Goal: Find specific fact: Find specific fact

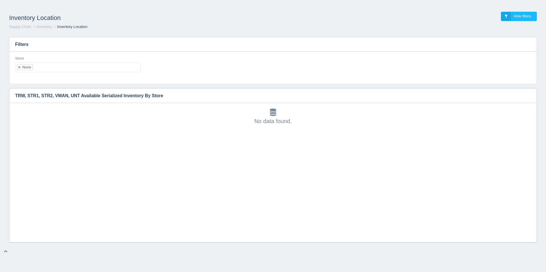
scroll to position [2, 0]
click at [77, 70] on ul "None" at bounding box center [78, 68] width 126 height 10
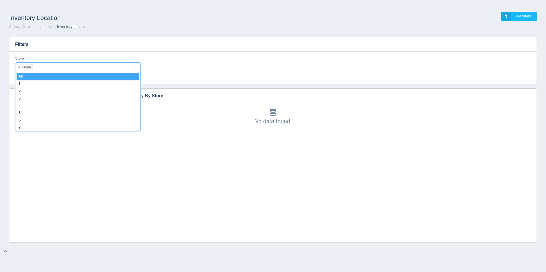
select select
type input "8"
select select "8"
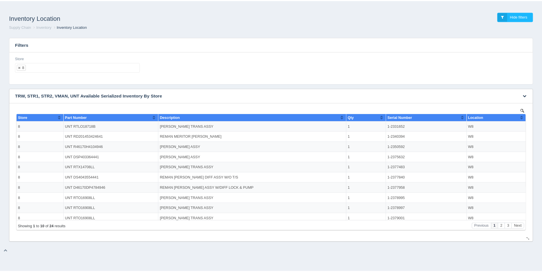
scroll to position [0, 0]
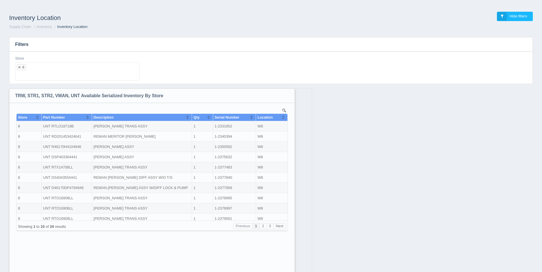
drag, startPoint x: 532, startPoint y: 239, endPoint x: 290, endPoint y: 286, distance: 246.2
click at [290, 272] on html "Inventory Location Hide filters Supply Chain Inventory Inventory Location Filte…" at bounding box center [271, 151] width 542 height 302
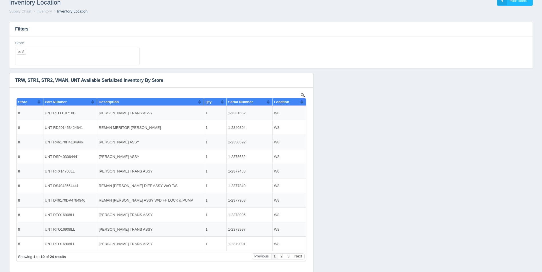
scroll to position [30, 0]
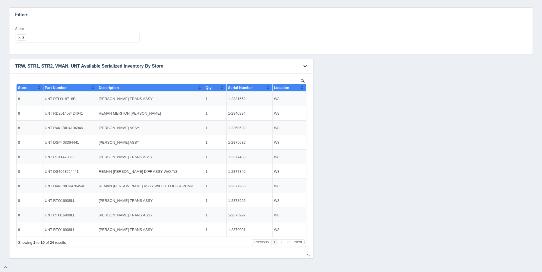
click at [301, 87] on button "Sort column ascending" at bounding box center [302, 87] width 4 height 7
click at [301, 87] on button "Sort column descending" at bounding box center [302, 87] width 4 height 7
click at [302, 242] on button "Next" at bounding box center [298, 243] width 13 height 6
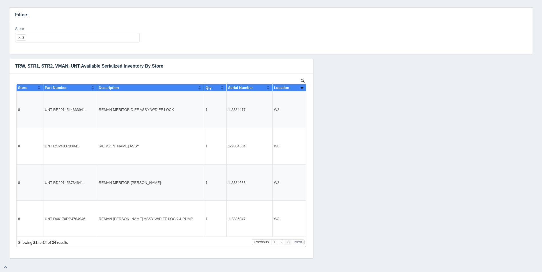
click at [92, 35] on ul "8" at bounding box center [77, 38] width 124 height 10
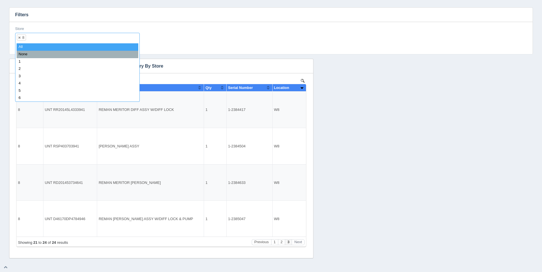
select select
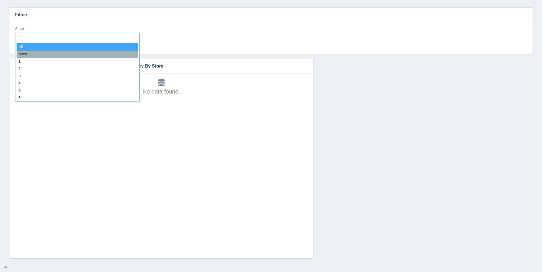
type input "11"
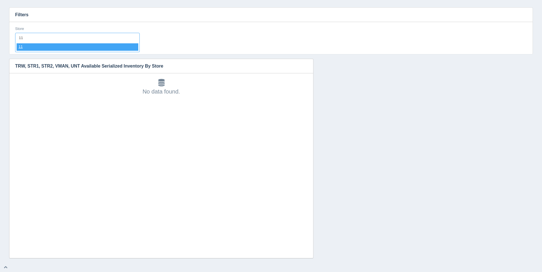
select select "11"
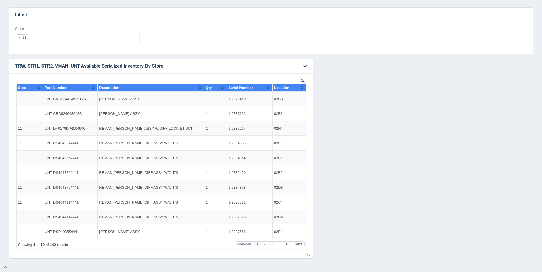
scroll to position [0, 0]
click at [303, 88] on button "Sort column ascending" at bounding box center [302, 87] width 4 height 7
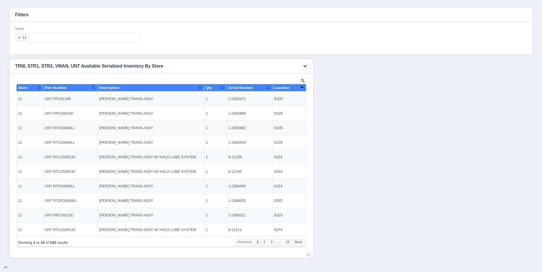
click at [303, 88] on button "Sort column descending" at bounding box center [302, 87] width 4 height 7
click at [299, 244] on button "Next" at bounding box center [298, 243] width 13 height 6
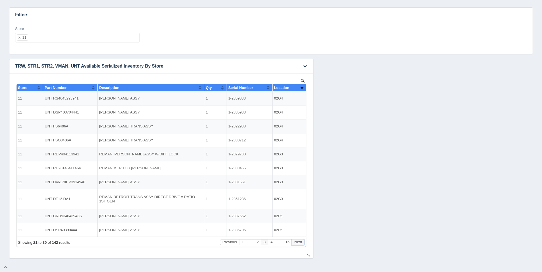
click at [299, 244] on button "Next" at bounding box center [298, 243] width 13 height 6
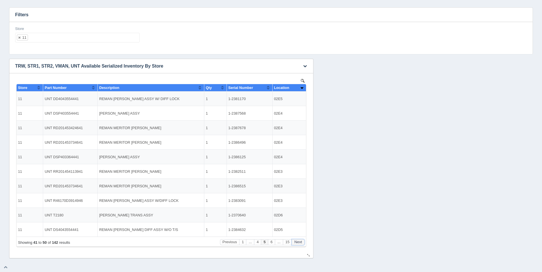
click at [299, 244] on button "Next" at bounding box center [298, 243] width 13 height 6
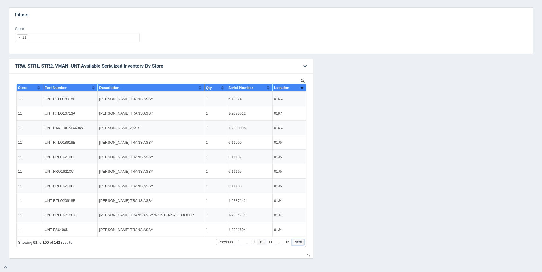
click at [299, 244] on button "Next" at bounding box center [298, 243] width 13 height 6
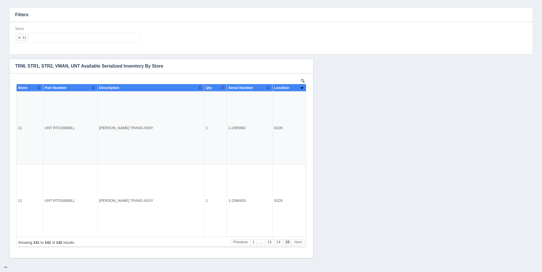
click at [74, 38] on ul "11" at bounding box center [77, 38] width 124 height 10
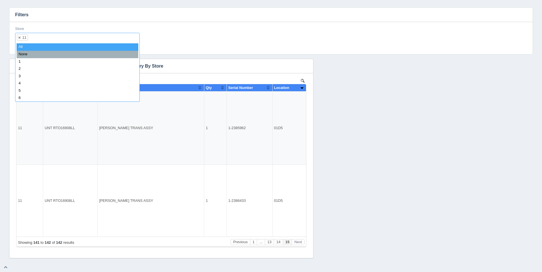
select select
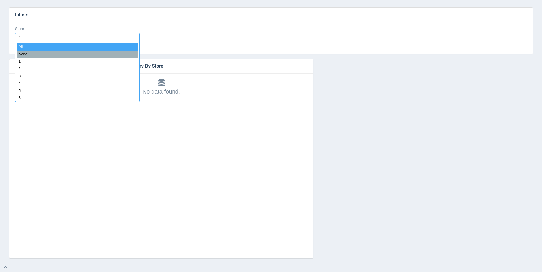
type input "12"
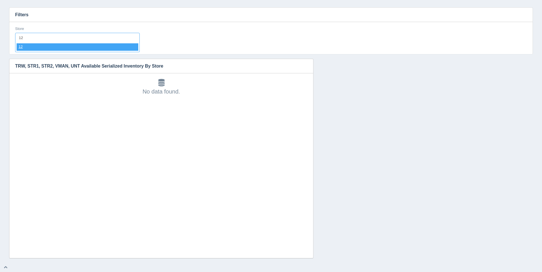
select select "12"
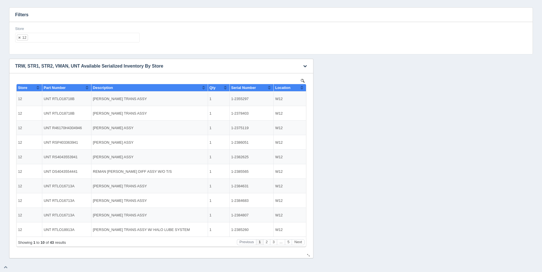
click at [303, 88] on button "Sort column ascending" at bounding box center [302, 87] width 4 height 7
click at [303, 88] on button "Sort column descending" at bounding box center [302, 87] width 4 height 7
click at [297, 245] on button "Next" at bounding box center [298, 243] width 13 height 6
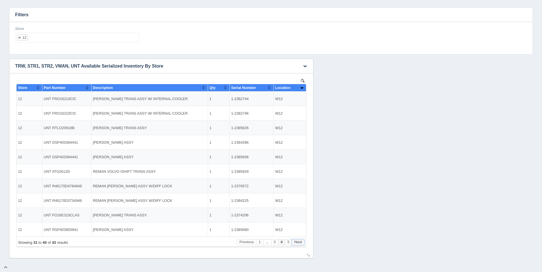
click at [297, 245] on button "Next" at bounding box center [298, 243] width 13 height 6
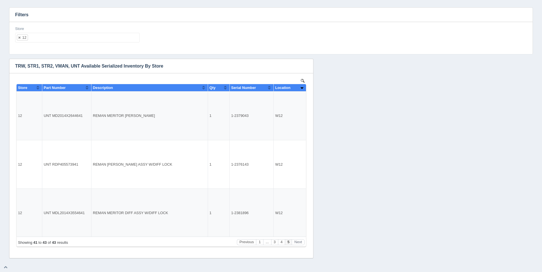
click at [54, 39] on ul "12" at bounding box center [77, 38] width 124 height 10
select select
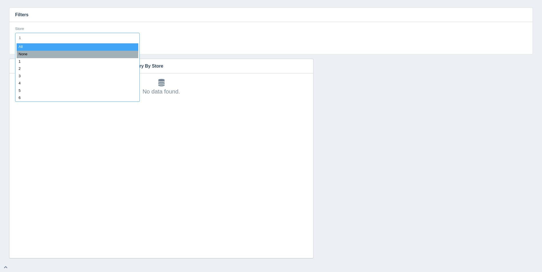
type input "13"
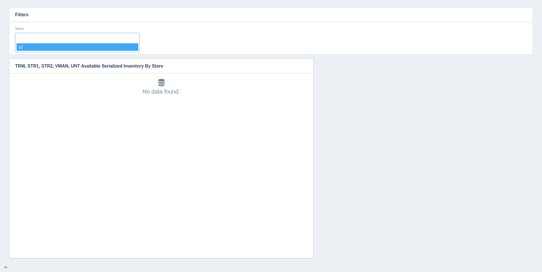
select select "13"
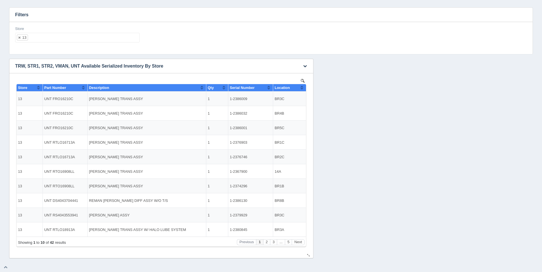
click at [303, 89] on button "Sort column ascending" at bounding box center [302, 87] width 4 height 7
click at [303, 89] on button "Sort column descending" at bounding box center [302, 87] width 4 height 7
click at [301, 244] on button "Next" at bounding box center [298, 243] width 13 height 6
click at [300, 244] on button "Next" at bounding box center [298, 243] width 13 height 6
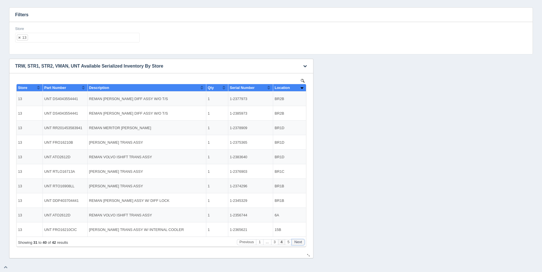
click at [300, 244] on button "Next" at bounding box center [298, 243] width 13 height 6
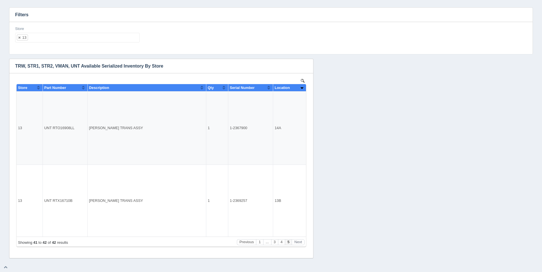
drag, startPoint x: 79, startPoint y: 30, endPoint x: 79, endPoint y: 34, distance: 4.1
click at [79, 31] on div "Store 13 All None 1 2 3 4 5 6 7 8 9 10 11 12 13 14 15 16 17 18 19 20 21 22 23 2…" at bounding box center [77, 34] width 124 height 17
click at [80, 36] on ul "13" at bounding box center [77, 38] width 124 height 10
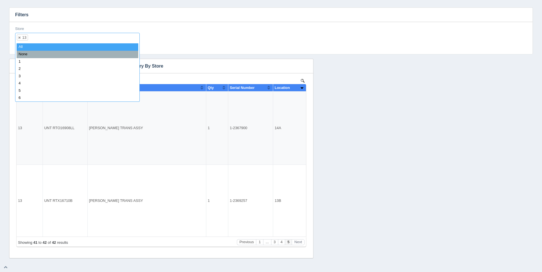
select select
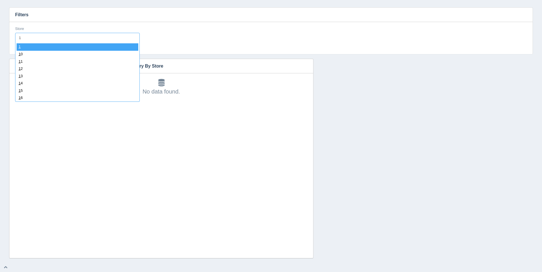
type input "14"
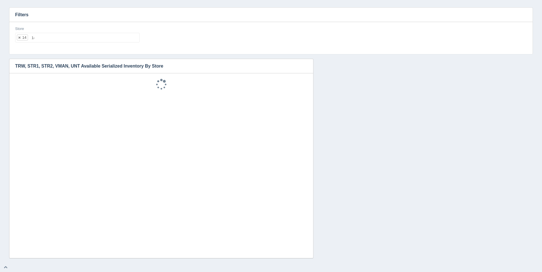
select select "14"
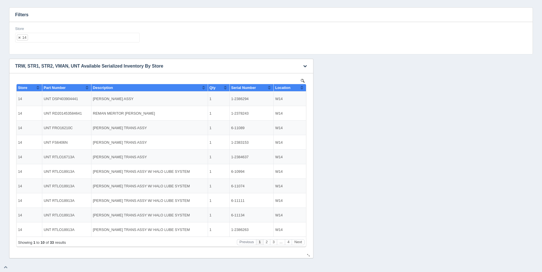
click at [303, 88] on button "Sort column ascending" at bounding box center [302, 87] width 4 height 7
click at [303, 88] on button "Sort column descending" at bounding box center [302, 87] width 4 height 7
click at [298, 243] on button "Next" at bounding box center [298, 243] width 13 height 6
click at [299, 243] on button "Next" at bounding box center [298, 243] width 13 height 6
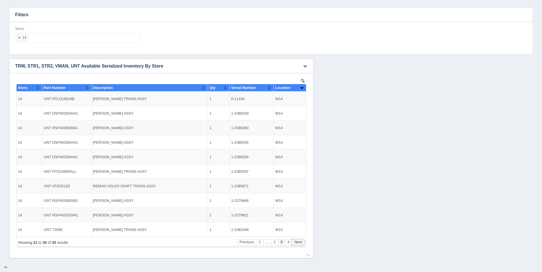
click at [299, 242] on button "Next" at bounding box center [298, 243] width 13 height 6
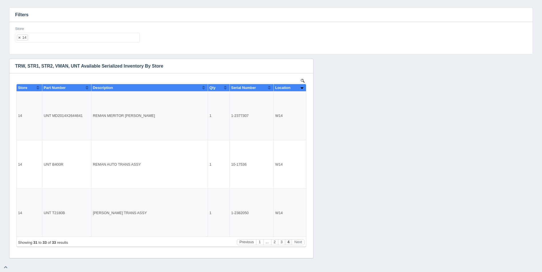
click at [90, 40] on ul "14" at bounding box center [77, 38] width 124 height 10
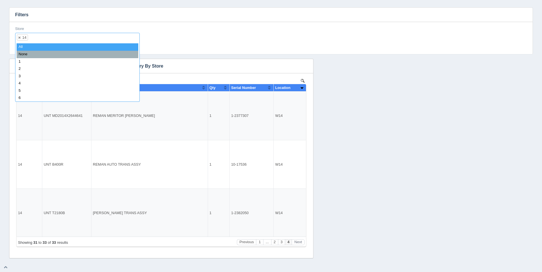
select select
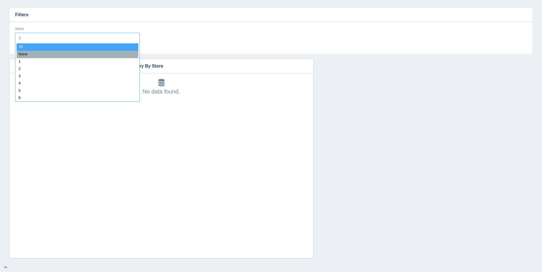
type input "15"
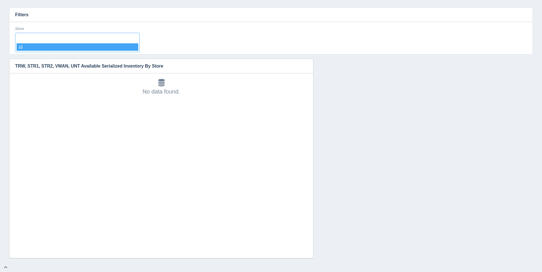
select select "15"
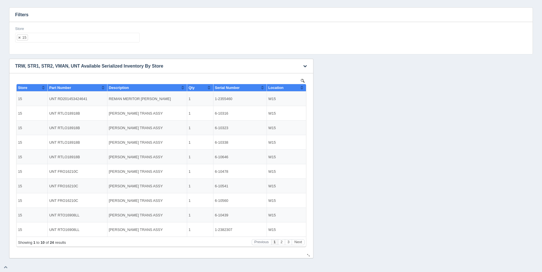
click at [303, 87] on button "Sort column ascending" at bounding box center [302, 87] width 4 height 7
drag, startPoint x: 303, startPoint y: 87, endPoint x: 305, endPoint y: 97, distance: 10.4
click at [303, 87] on button "Sort column descending" at bounding box center [302, 87] width 4 height 7
click at [301, 245] on button "Next" at bounding box center [298, 243] width 13 height 6
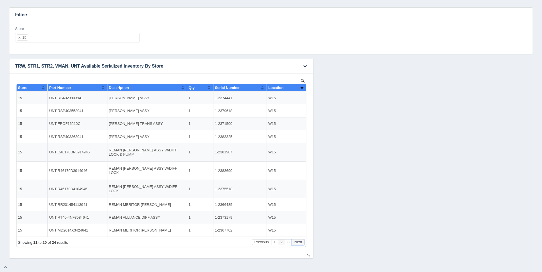
click at [301, 245] on button "Next" at bounding box center [298, 243] width 13 height 6
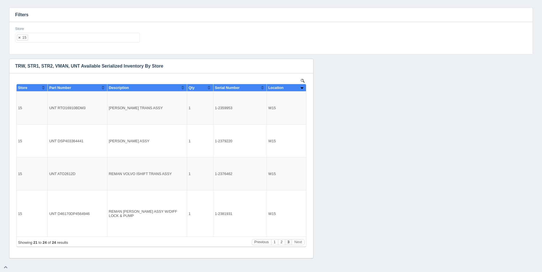
click at [77, 39] on ul "15" at bounding box center [77, 38] width 124 height 10
select select
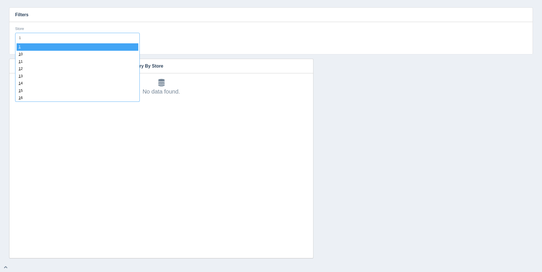
type input "16"
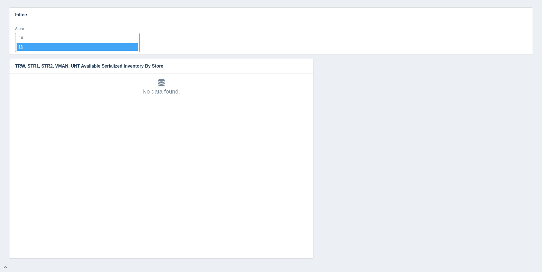
select select "16"
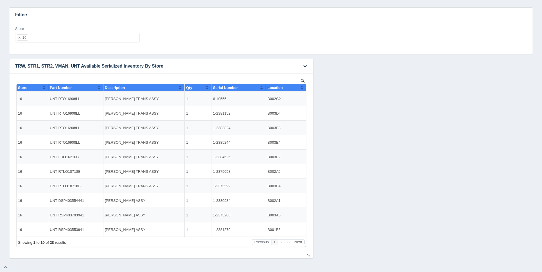
click at [302, 86] on button "Sort column ascending" at bounding box center [302, 87] width 4 height 7
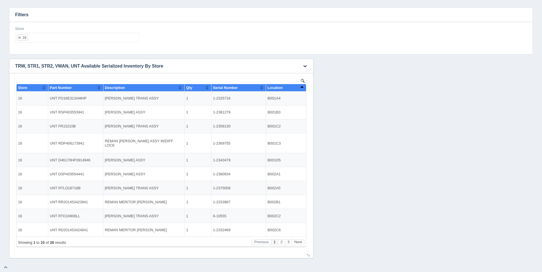
click at [302, 87] on button "Sort column descending" at bounding box center [302, 87] width 4 height 7
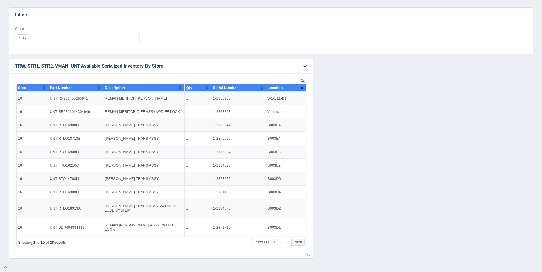
click at [298, 242] on button "Next" at bounding box center [298, 243] width 13 height 6
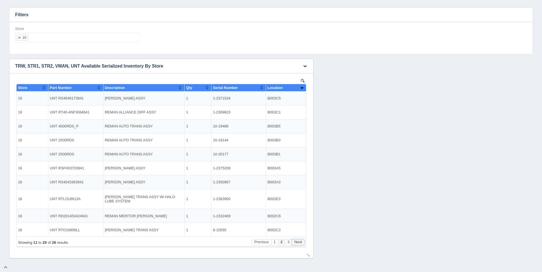
click at [299, 242] on button "Next" at bounding box center [298, 243] width 13 height 6
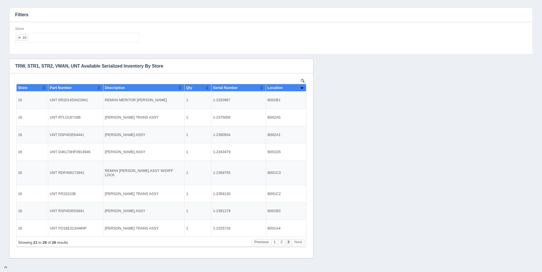
click at [78, 39] on ul "16" at bounding box center [77, 38] width 124 height 10
select select
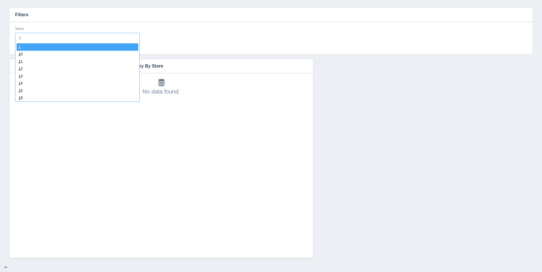
type input "17"
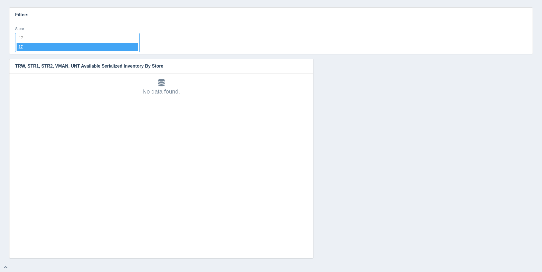
select select "17"
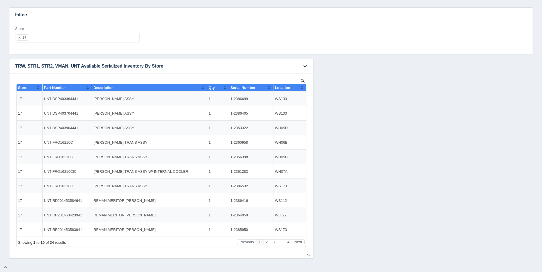
click at [300, 90] on div "Location" at bounding box center [287, 88] width 25 height 4
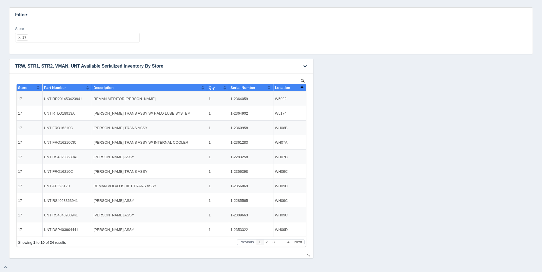
click at [300, 90] on button "Sort column descending" at bounding box center [302, 87] width 4 height 7
click at [299, 243] on button "Next" at bounding box center [298, 243] width 13 height 6
click at [300, 243] on button "Next" at bounding box center [298, 243] width 13 height 6
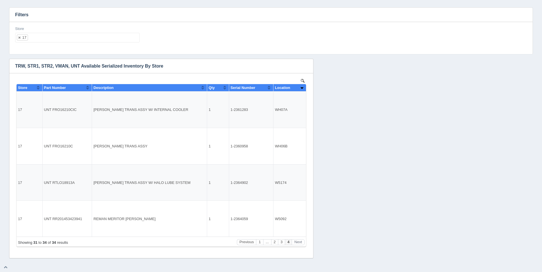
click at [112, 40] on ul "17" at bounding box center [77, 38] width 124 height 10
select select
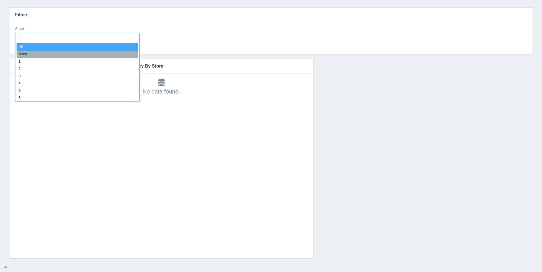
type input "18"
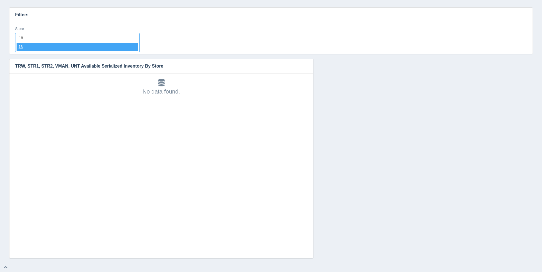
select select "18"
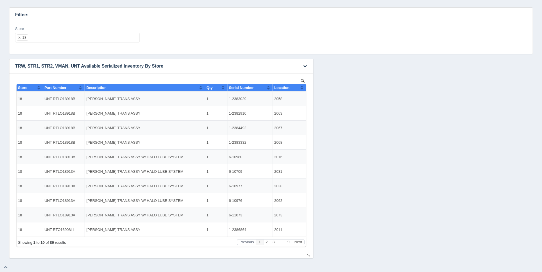
click at [301, 87] on button "Sort column ascending" at bounding box center [302, 87] width 4 height 7
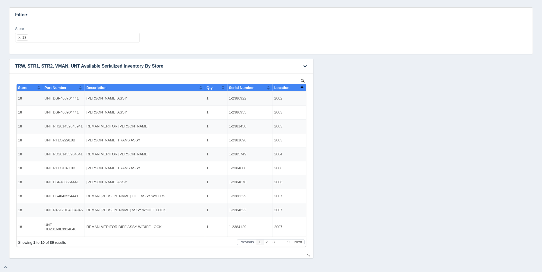
click at [301, 87] on button "Sort column descending" at bounding box center [302, 87] width 4 height 7
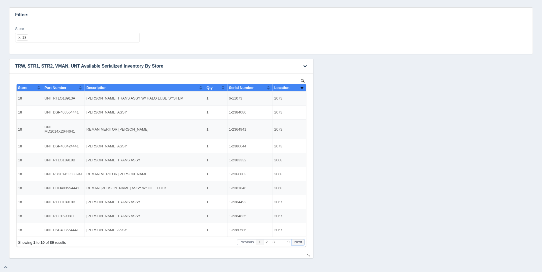
click at [298, 241] on button "Next" at bounding box center [298, 243] width 13 height 6
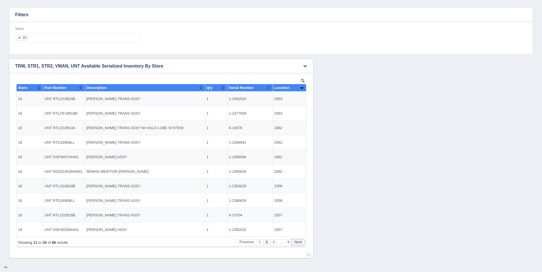
click at [298, 241] on button "Next" at bounding box center [298, 243] width 13 height 6
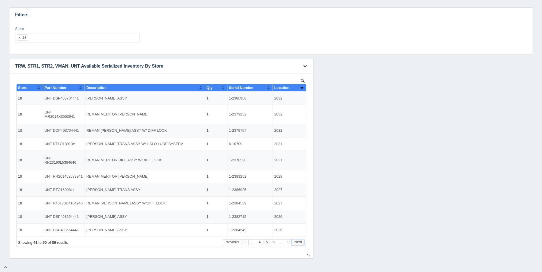
click at [298, 241] on button "Next" at bounding box center [298, 243] width 13 height 6
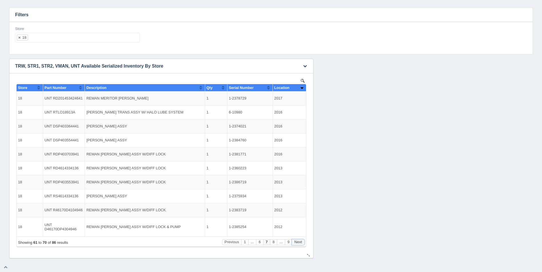
click at [298, 241] on button "Next" at bounding box center [298, 243] width 13 height 6
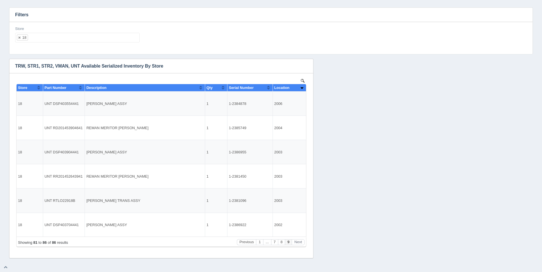
click at [60, 43] on div "Store 18 All None 1 2 3 4 5 6 7 8 9 10 11 12 13 14 15 16 17 18 19 20 21 22 23 2…" at bounding box center [77, 36] width 129 height 21
click at [62, 39] on ul "18" at bounding box center [77, 38] width 124 height 10
select select
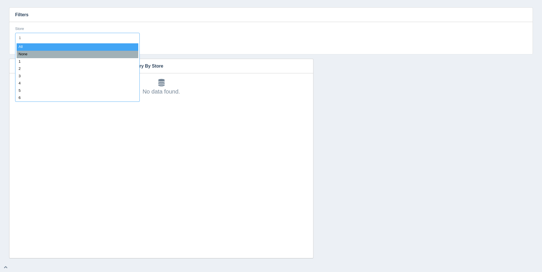
type input "19"
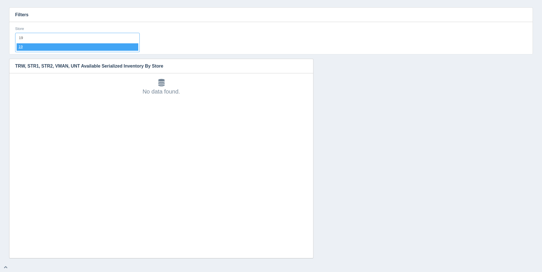
select select "19"
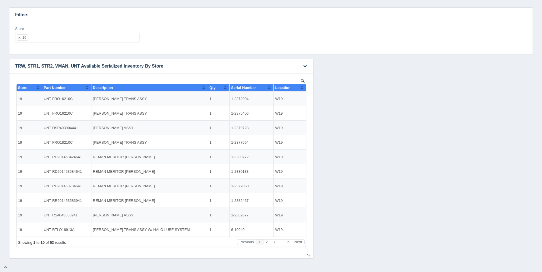
click at [303, 89] on button "Sort column ascending" at bounding box center [302, 87] width 4 height 7
click at [303, 89] on button "Sort column descending" at bounding box center [302, 87] width 4 height 7
click at [297, 242] on button "Next" at bounding box center [298, 243] width 13 height 6
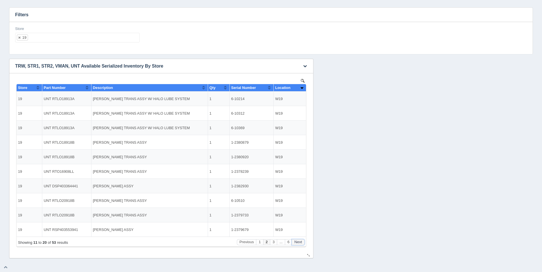
click at [297, 242] on button "Next" at bounding box center [298, 243] width 13 height 6
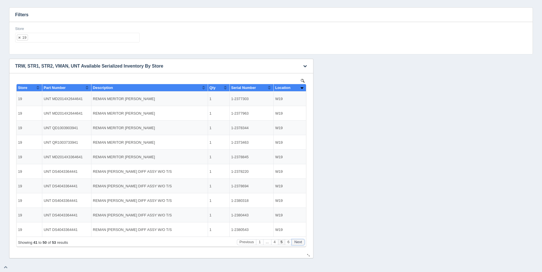
click at [297, 242] on button "Next" at bounding box center [298, 243] width 13 height 6
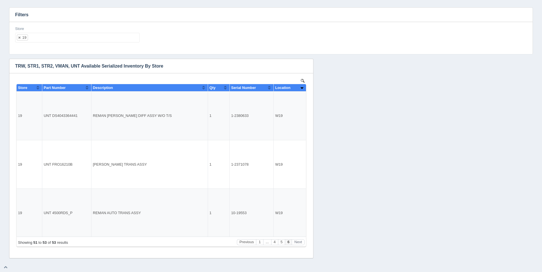
click at [46, 34] on ul "19" at bounding box center [77, 38] width 124 height 10
select select
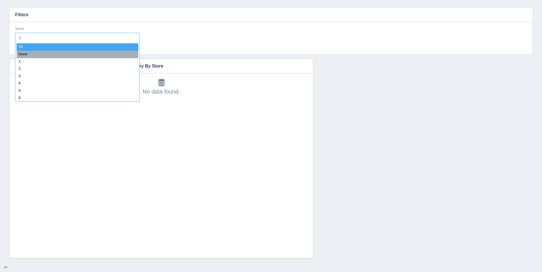
type input "21"
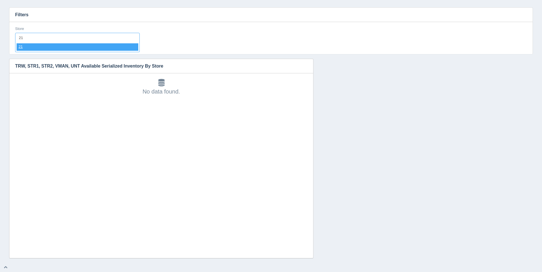
select select "21"
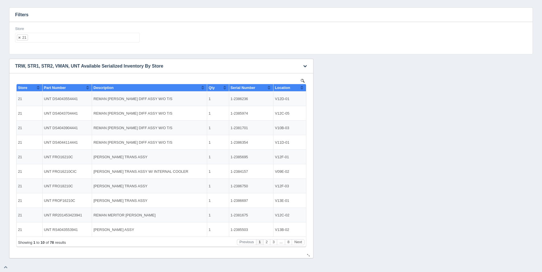
click at [302, 87] on button "Sort column ascending" at bounding box center [302, 87] width 4 height 7
click at [302, 87] on button "Sort column descending" at bounding box center [302, 87] width 4 height 7
click at [302, 87] on button "Sort column ascending" at bounding box center [302, 87] width 4 height 7
click at [298, 240] on button "Next" at bounding box center [298, 243] width 13 height 6
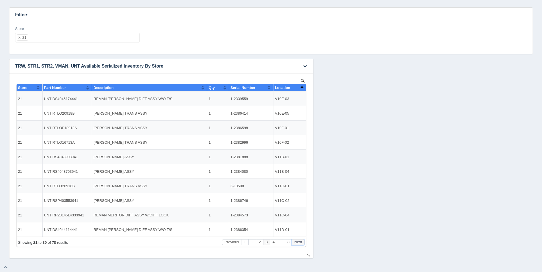
click at [298, 240] on button "Next" at bounding box center [298, 243] width 13 height 6
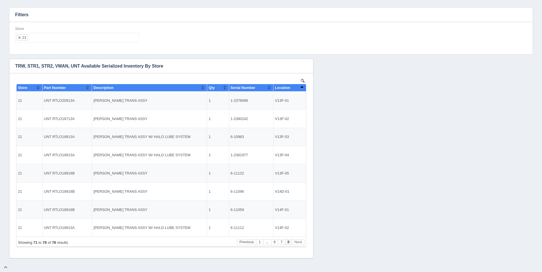
click at [84, 37] on ul "21" at bounding box center [77, 38] width 124 height 10
select select
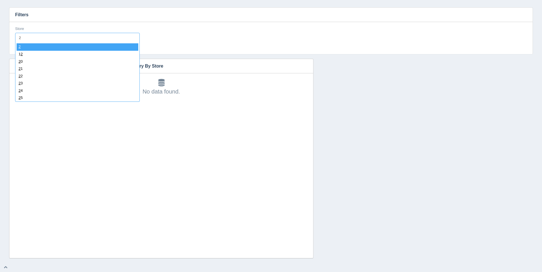
type input "22"
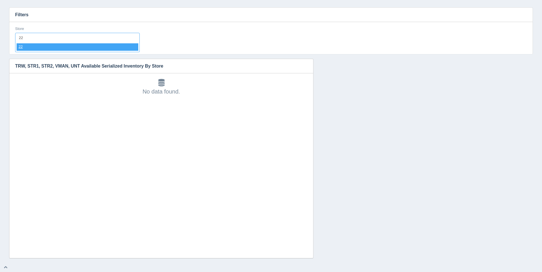
select select "22"
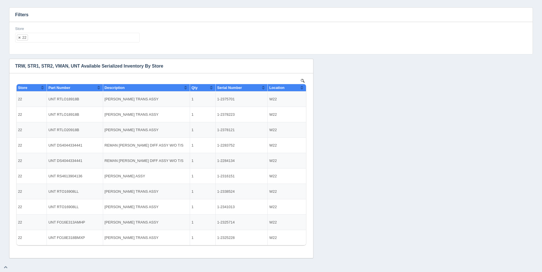
select select
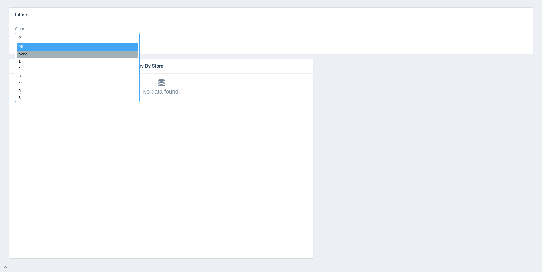
type input "23"
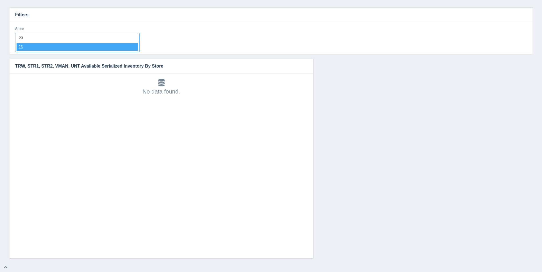
select select "23"
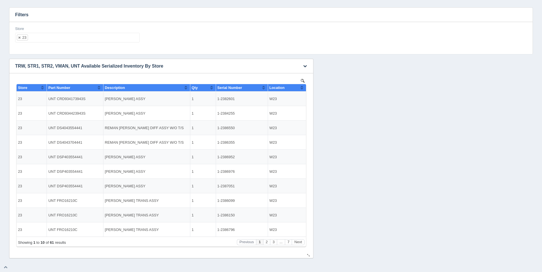
click at [300, 90] on button "Sort column ascending" at bounding box center [302, 87] width 4 height 7
click at [300, 90] on button "Sort column descending" at bounding box center [302, 87] width 4 height 7
click at [298, 243] on button "Next" at bounding box center [298, 243] width 13 height 6
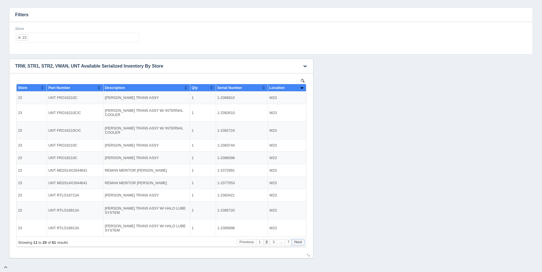
click at [298, 243] on button "Next" at bounding box center [298, 243] width 13 height 6
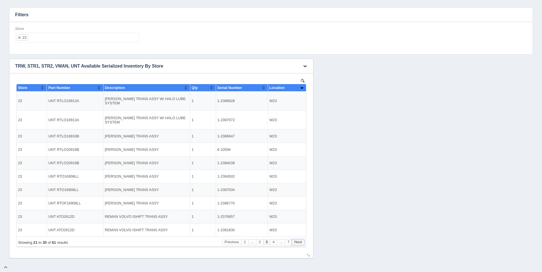
click at [298, 243] on button "Next" at bounding box center [298, 243] width 13 height 6
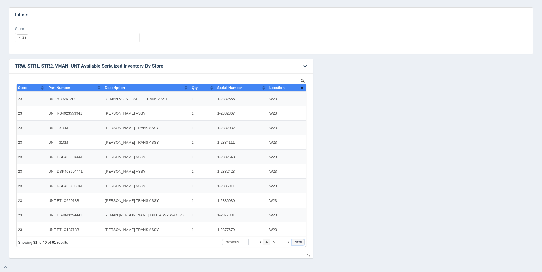
click at [298, 243] on button "Next" at bounding box center [298, 243] width 13 height 6
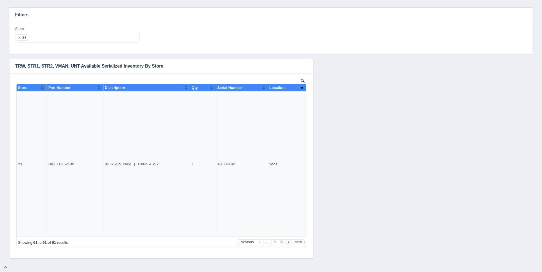
click at [52, 36] on ul "23" at bounding box center [77, 38] width 124 height 10
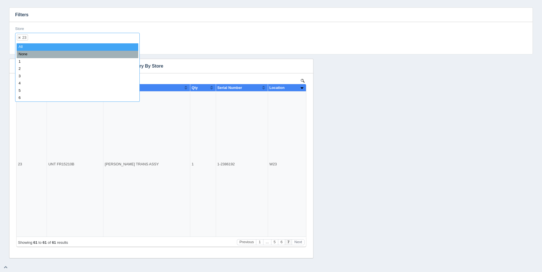
select select
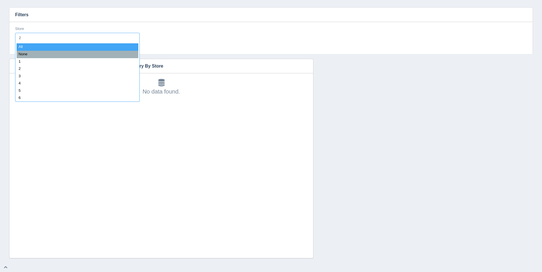
type input "24"
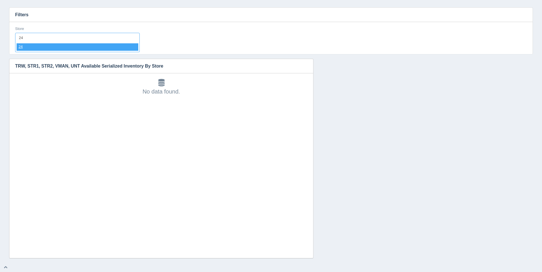
select select "24"
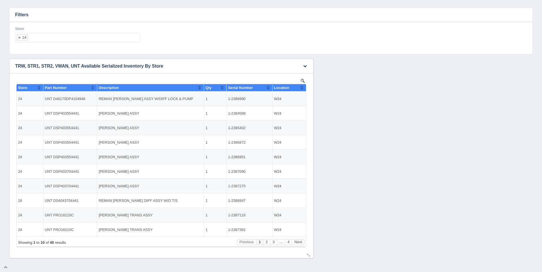
click at [302, 87] on button "Sort column ascending" at bounding box center [302, 87] width 4 height 7
click at [302, 87] on button "Sort column descending" at bounding box center [302, 87] width 4 height 7
click at [301, 242] on button "Next" at bounding box center [298, 243] width 13 height 6
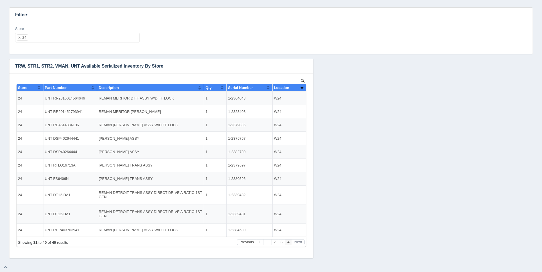
click at [61, 32] on div "Store 24 All None 1 2 3 4 5 6 7 8 9 10 11 12 13 14 15 16 17 18 19 20 21 22 23 2…" at bounding box center [77, 34] width 124 height 17
click at [62, 34] on ul "24" at bounding box center [77, 38] width 124 height 10
select select
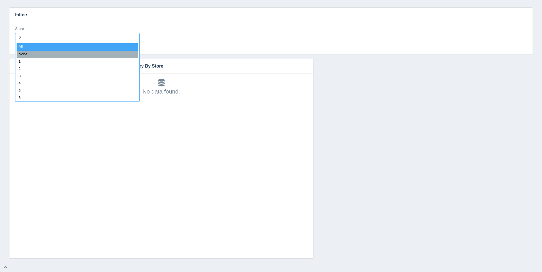
type input "25"
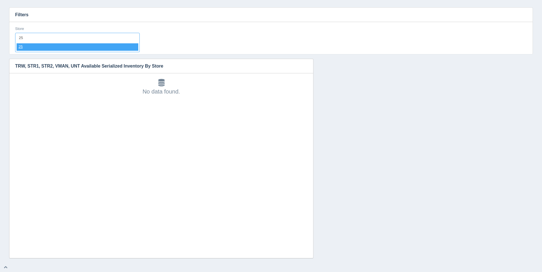
select select "25"
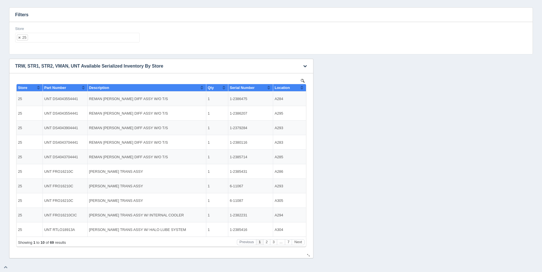
click at [303, 87] on button "Sort column ascending" at bounding box center [302, 87] width 4 height 7
click at [303, 87] on button "Sort column descending" at bounding box center [302, 87] width 4 height 7
click at [302, 243] on button "Next" at bounding box center [298, 243] width 13 height 6
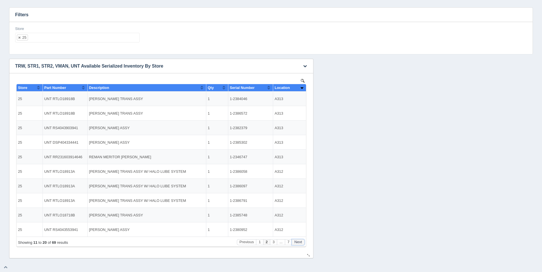
click at [302, 243] on button "Next" at bounding box center [298, 243] width 13 height 6
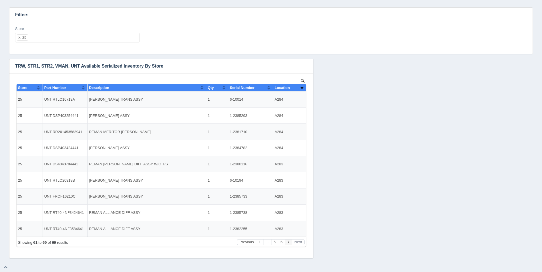
click at [74, 42] on ul "25" at bounding box center [77, 38] width 124 height 10
select select
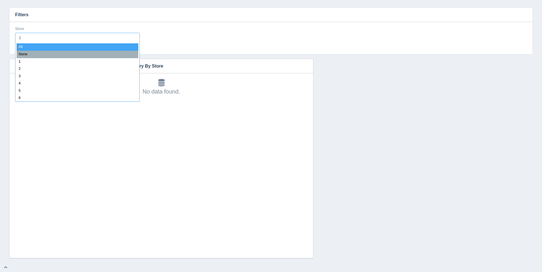
type input "26"
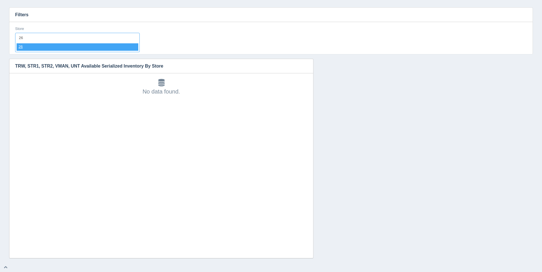
select select "26"
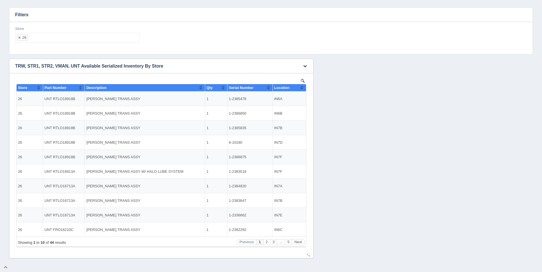
click at [302, 88] on button "Sort column ascending" at bounding box center [302, 87] width 4 height 7
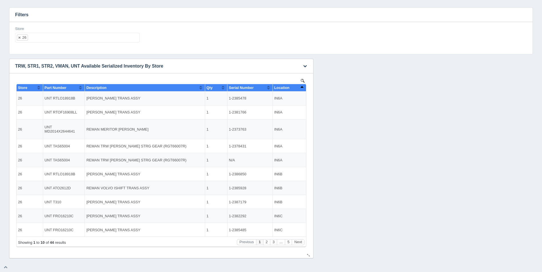
click at [302, 88] on button "Sort column descending" at bounding box center [302, 87] width 4 height 7
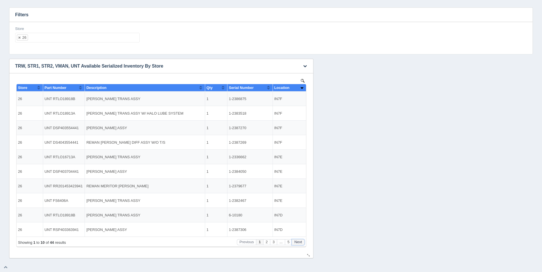
click at [300, 243] on button "Next" at bounding box center [298, 243] width 13 height 6
click at [299, 244] on button "Next" at bounding box center [298, 243] width 13 height 6
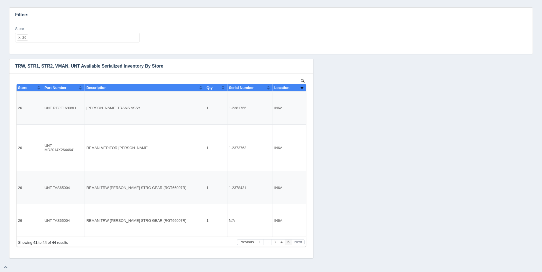
click at [72, 45] on div "Store 26 All None 1 2 3 4 5 6 7 8 9 10 11 12 13 14 15 16 17 18 19 20 21 22 23 2…" at bounding box center [77, 36] width 129 height 21
click at [74, 41] on ul "26" at bounding box center [77, 38] width 124 height 10
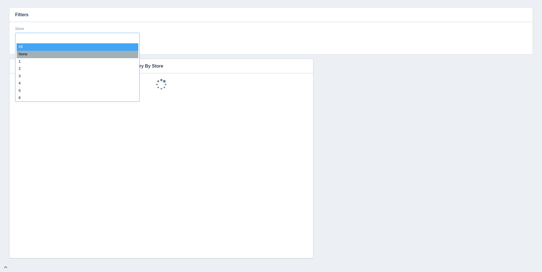
select select
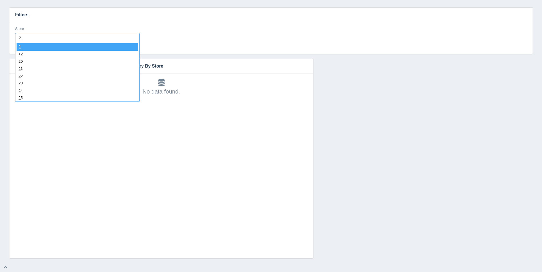
type input "27"
select select "27"
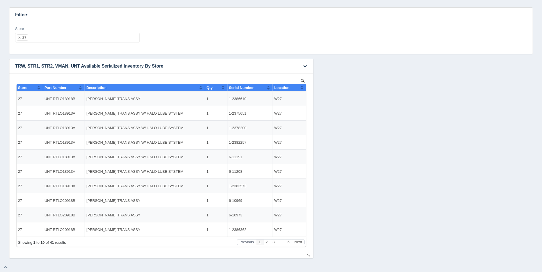
click at [302, 89] on button "Sort column ascending" at bounding box center [302, 87] width 4 height 7
click at [302, 89] on button "Sort column descending" at bounding box center [302, 87] width 4 height 7
click at [298, 244] on button "Next" at bounding box center [298, 243] width 13 height 6
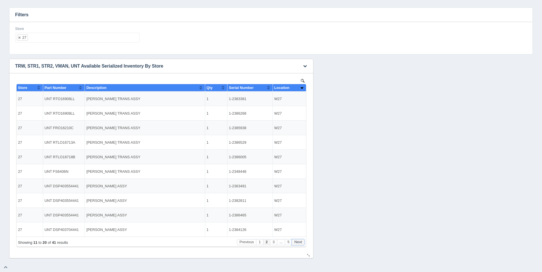
click at [298, 244] on button "Next" at bounding box center [298, 243] width 13 height 6
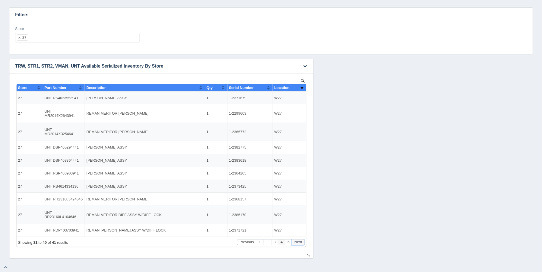
click at [298, 244] on button "Next" at bounding box center [298, 243] width 13 height 6
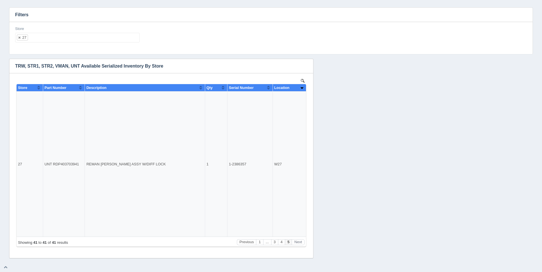
click at [59, 36] on ul "27" at bounding box center [77, 38] width 124 height 10
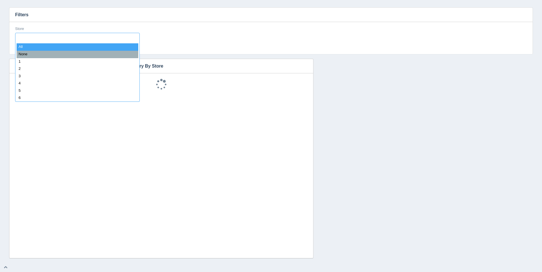
select select
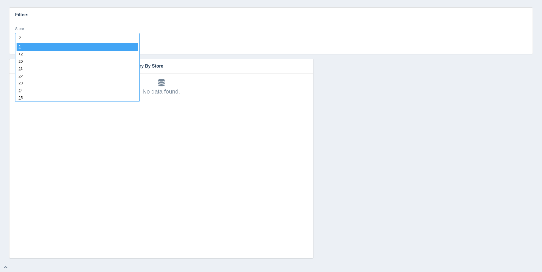
type input "28"
select select "28"
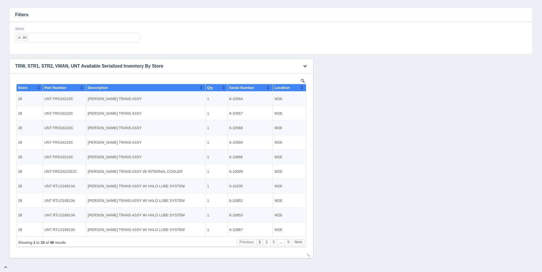
click at [304, 88] on th "Location" at bounding box center [289, 87] width 33 height 7
click at [296, 243] on button "Next" at bounding box center [298, 243] width 13 height 6
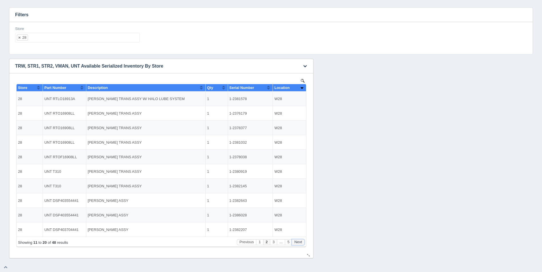
click at [296, 243] on button "Next" at bounding box center [298, 243] width 13 height 6
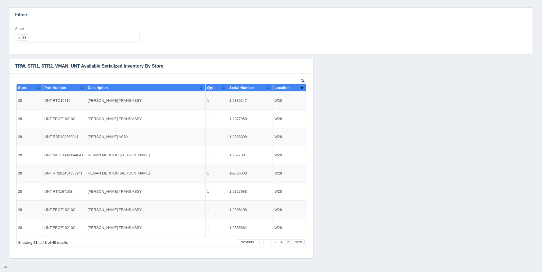
click at [49, 32] on div "Store 28 All None 1 2 3 4 5 6 7 8 9 10 11 12 13 14 15 16 17 18 19 20 21 22 23 2…" at bounding box center [77, 34] width 124 height 17
click at [51, 43] on div "Store 28 All None 1 2 3 4 5 6 7 8 9 10 11 12 13 14 15 16 17 18 19 20 21 22 23 2…" at bounding box center [77, 36] width 129 height 21
click at [54, 38] on ul "28" at bounding box center [77, 38] width 124 height 10
select select
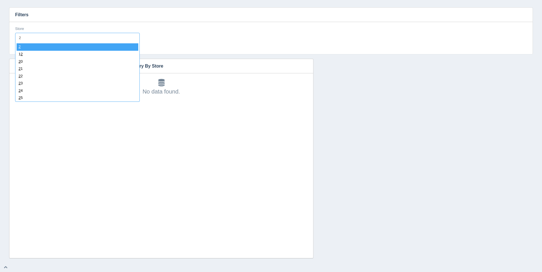
type input "29"
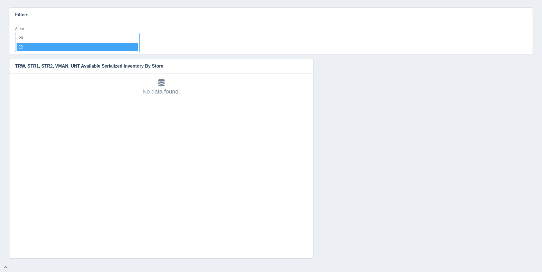
select select "29"
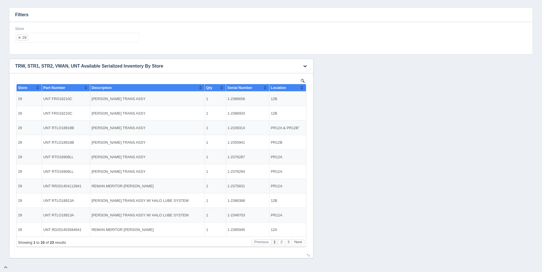
click at [302, 87] on button "Sort column ascending" at bounding box center [302, 87] width 4 height 7
click at [302, 87] on button "Sort column descending" at bounding box center [302, 87] width 4 height 7
click at [299, 241] on button "Next" at bounding box center [298, 243] width 13 height 6
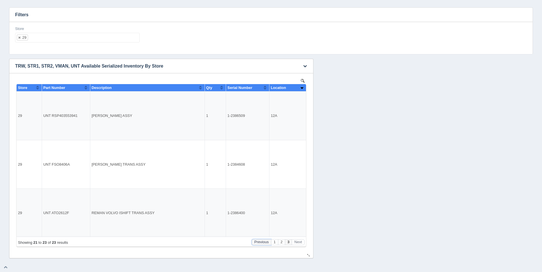
click at [268, 241] on button "Previous" at bounding box center [261, 243] width 19 height 6
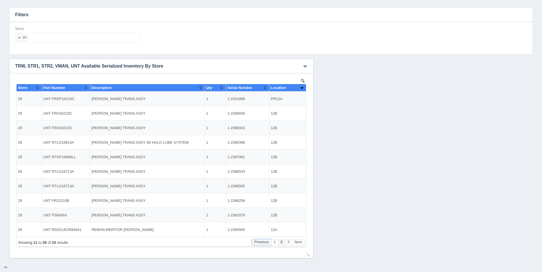
click at [268, 241] on button "Previous" at bounding box center [261, 243] width 19 height 6
click at [300, 242] on button "Next" at bounding box center [298, 243] width 13 height 6
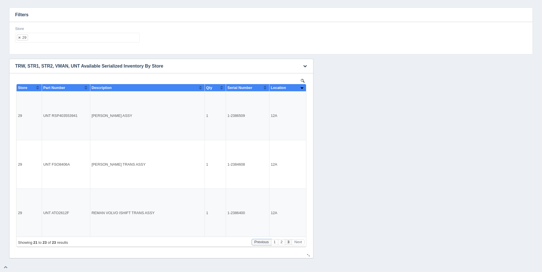
click at [258, 242] on button "Previous" at bounding box center [261, 243] width 19 height 6
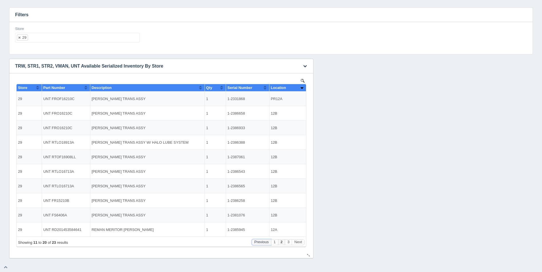
click at [262, 242] on button "Previous" at bounding box center [261, 243] width 19 height 6
click at [61, 40] on ul "29" at bounding box center [77, 38] width 124 height 10
select select
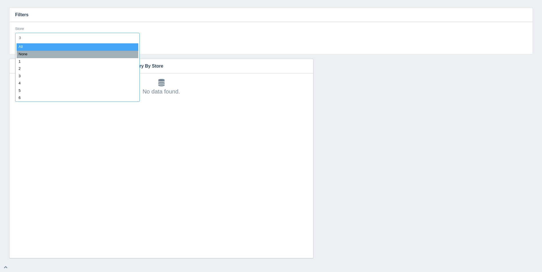
type input "30"
select select "30"
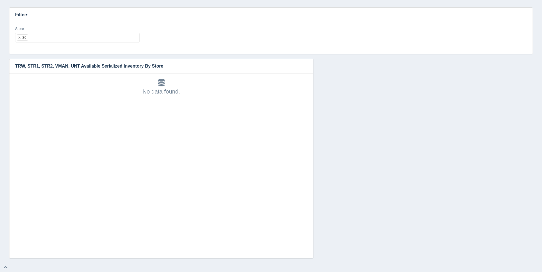
select select
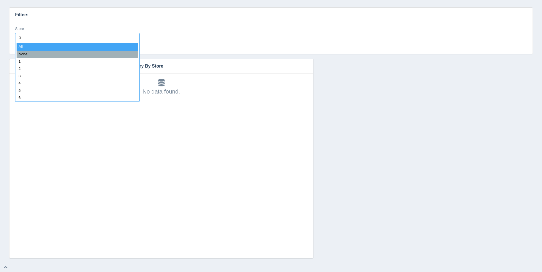
type input "31"
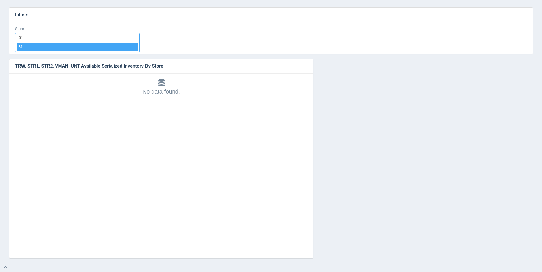
select select "31"
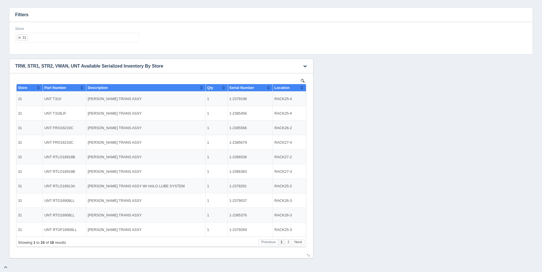
click at [302, 87] on button "Sort column ascending" at bounding box center [302, 87] width 4 height 7
click at [303, 87] on button "Sort column descending" at bounding box center [302, 87] width 4 height 7
click at [298, 243] on button "Next" at bounding box center [298, 243] width 13 height 6
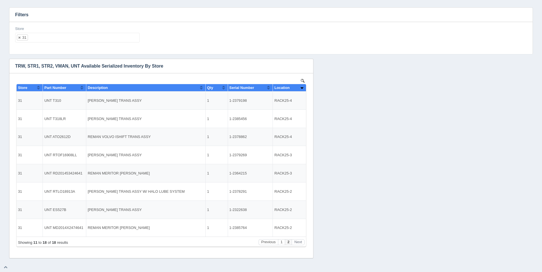
click at [71, 41] on ul "31" at bounding box center [77, 38] width 124 height 10
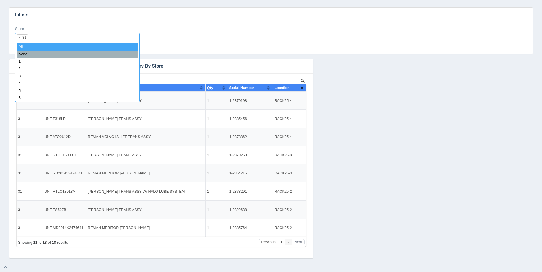
select select
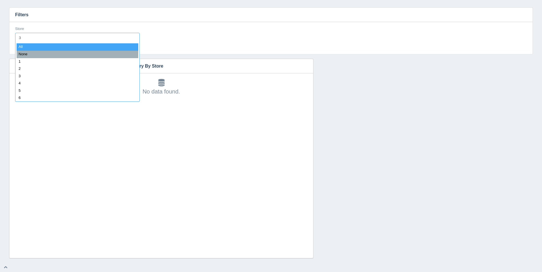
type input "32"
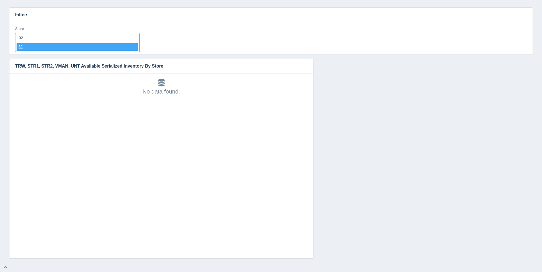
select select "32"
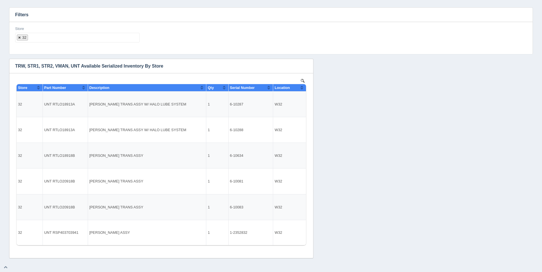
select select
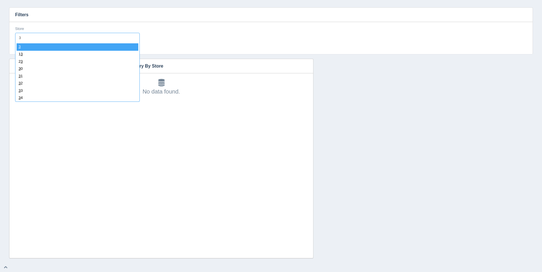
type input "33"
select select "33"
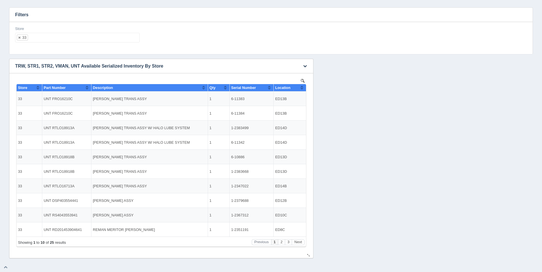
click at [303, 88] on button "Sort column ascending" at bounding box center [302, 87] width 4 height 7
click at [303, 88] on button "Sort column descending" at bounding box center [302, 87] width 4 height 7
click at [295, 246] on div "Showing 1 to 10 of 25 results Previous 1 2 3 Next" at bounding box center [161, 242] width 289 height 10
click at [296, 243] on button "Next" at bounding box center [298, 243] width 13 height 6
click at [297, 243] on button "Next" at bounding box center [298, 243] width 13 height 6
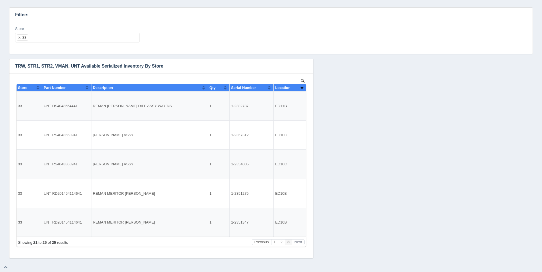
click at [55, 34] on ul "33" at bounding box center [77, 38] width 124 height 10
select select
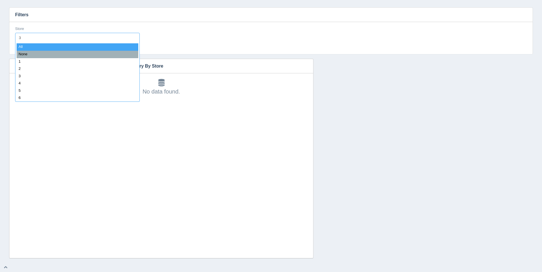
type input "34"
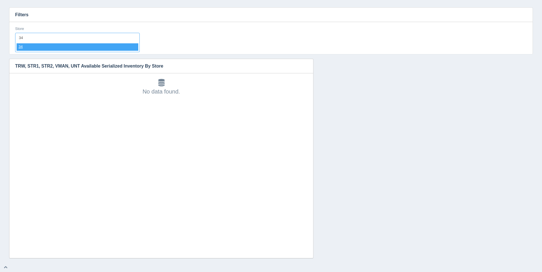
select select "34"
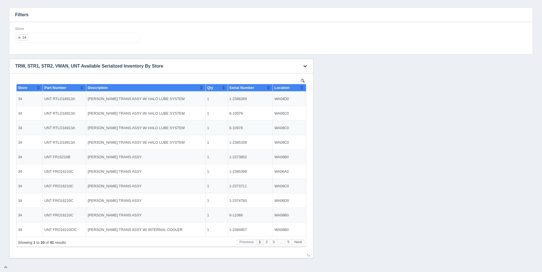
click at [301, 85] on button "Sort column ascending" at bounding box center [302, 87] width 4 height 7
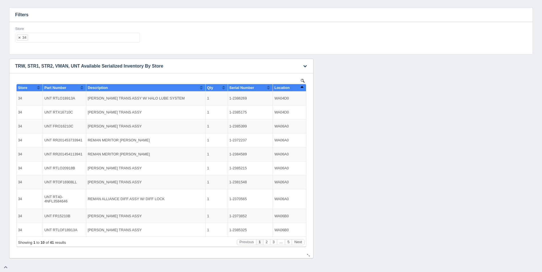
click at [303, 87] on button "Sort column descending" at bounding box center [302, 87] width 4 height 7
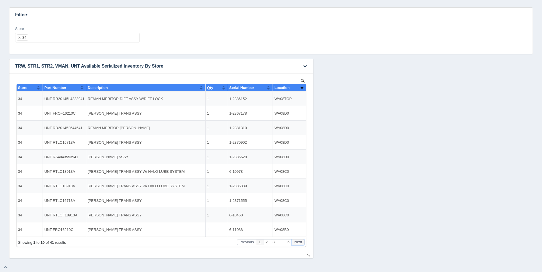
click at [302, 243] on button "Next" at bounding box center [298, 243] width 13 height 6
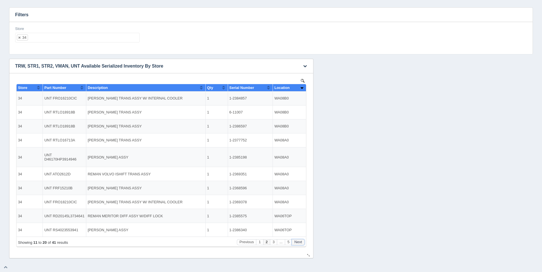
click at [302, 243] on button "Next" at bounding box center [298, 243] width 13 height 6
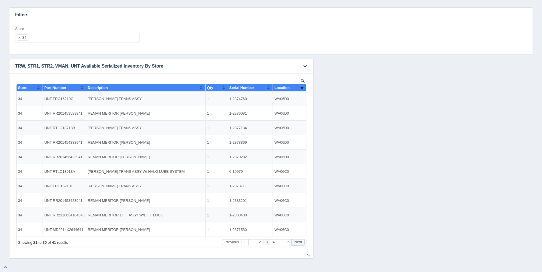
click at [302, 243] on button "Next" at bounding box center [298, 243] width 13 height 6
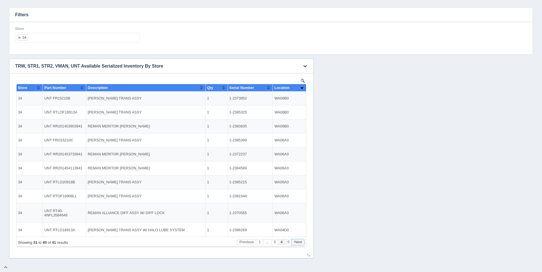
click at [302, 243] on button "Next" at bounding box center [298, 243] width 13 height 6
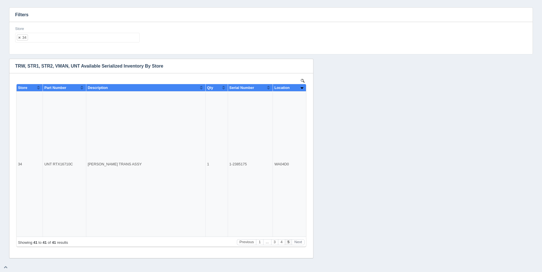
click at [57, 35] on ul "34" at bounding box center [77, 38] width 124 height 10
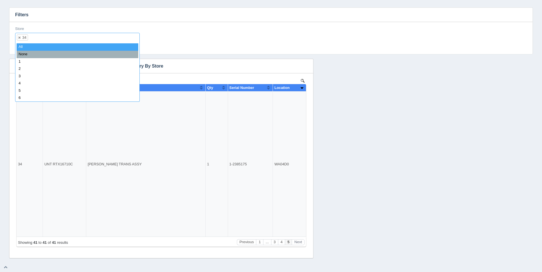
select select
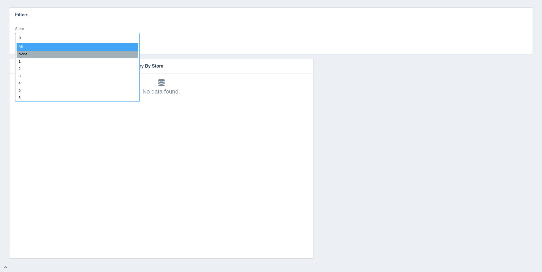
type input "35"
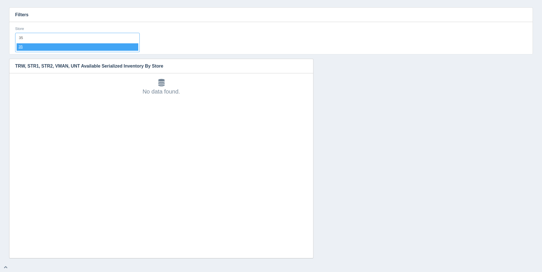
select select "35"
select select
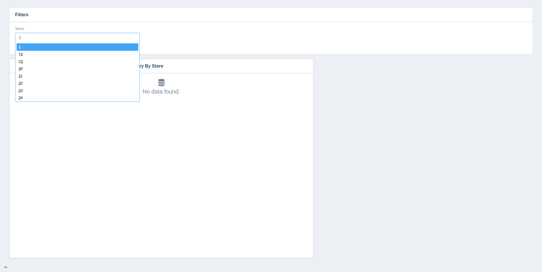
type input "36"
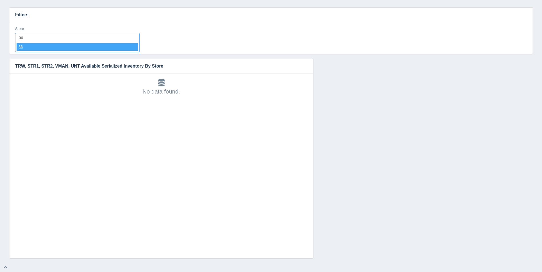
select select "36"
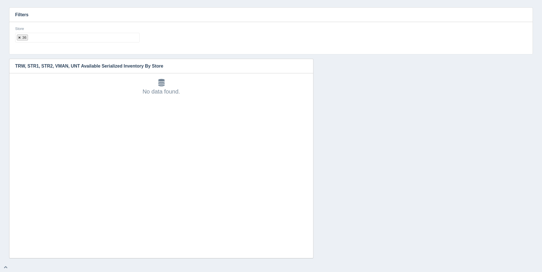
select select
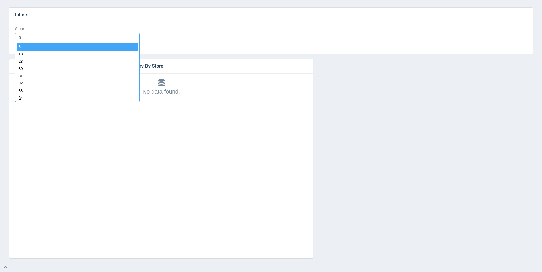
type input "37"
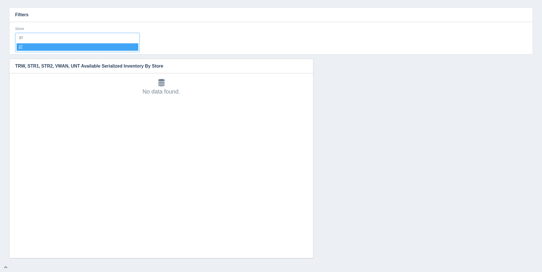
select select "37"
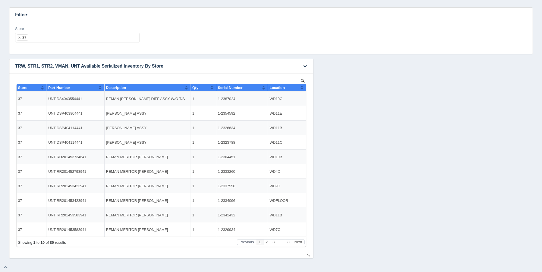
click at [298, 91] on th "Location" at bounding box center [287, 87] width 38 height 7
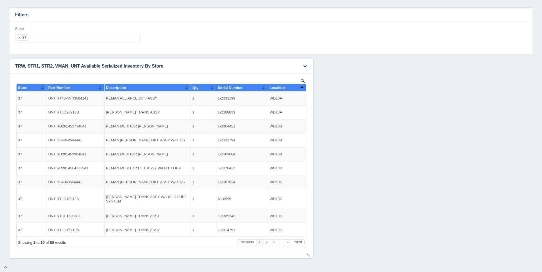
click at [301, 88] on button "Sort column descending" at bounding box center [302, 87] width 4 height 7
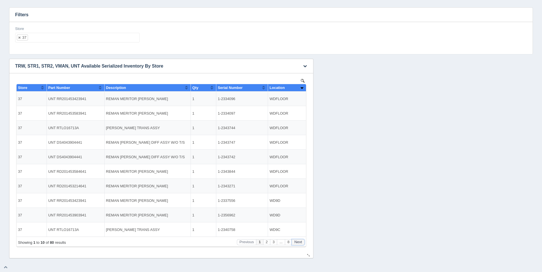
click at [300, 243] on button "Next" at bounding box center [298, 243] width 13 height 6
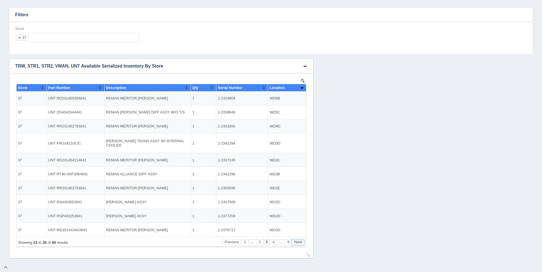
click at [300, 243] on button "Next" at bounding box center [298, 243] width 13 height 6
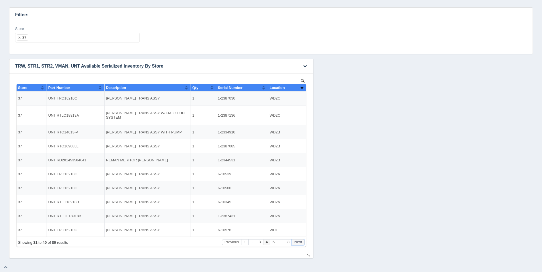
click at [300, 241] on button "Next" at bounding box center [298, 243] width 13 height 6
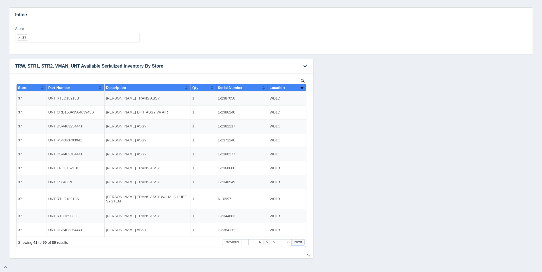
click at [300, 241] on button "Next" at bounding box center [298, 243] width 13 height 6
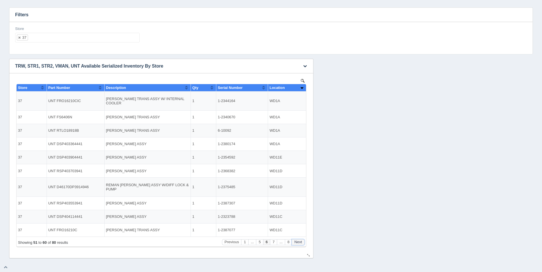
click at [300, 241] on button "Next" at bounding box center [298, 243] width 13 height 6
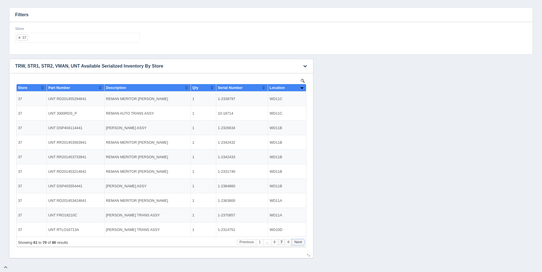
click at [300, 241] on button "Next" at bounding box center [298, 243] width 13 height 6
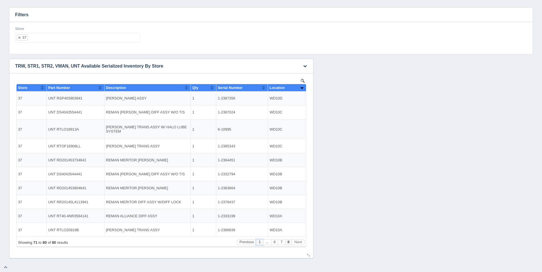
click at [260, 241] on button "1" at bounding box center [259, 243] width 7 height 6
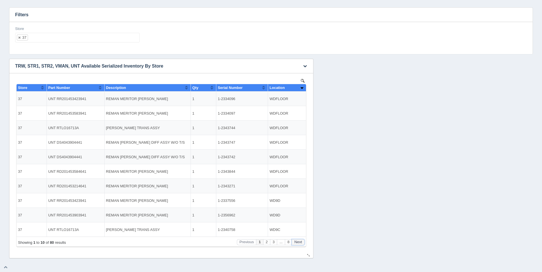
click at [302, 244] on button "Next" at bounding box center [298, 243] width 13 height 6
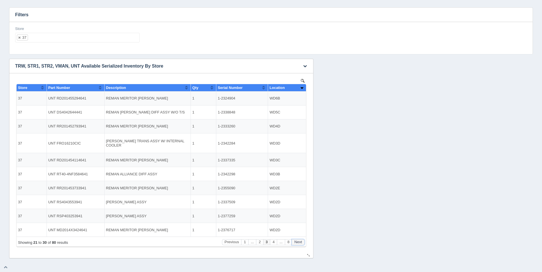
click at [302, 244] on button "Next" at bounding box center [298, 243] width 13 height 6
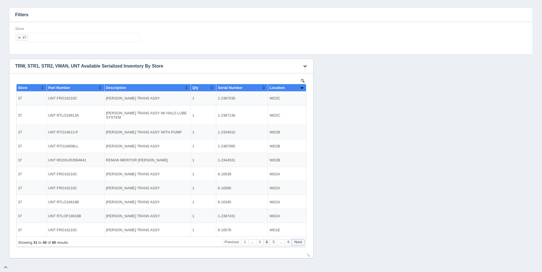
click at [302, 244] on button "Next" at bounding box center [298, 243] width 13 height 6
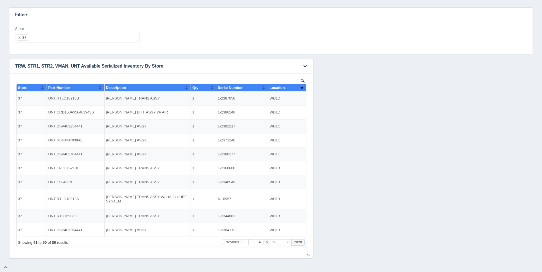
click at [302, 244] on button "Next" at bounding box center [298, 243] width 13 height 6
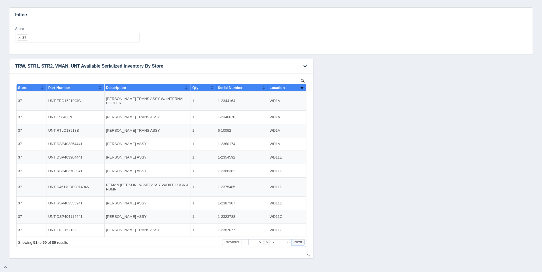
click at [302, 244] on button "Next" at bounding box center [298, 243] width 13 height 6
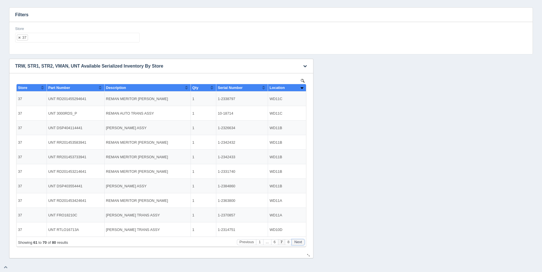
click at [302, 244] on button "Next" at bounding box center [298, 243] width 13 height 6
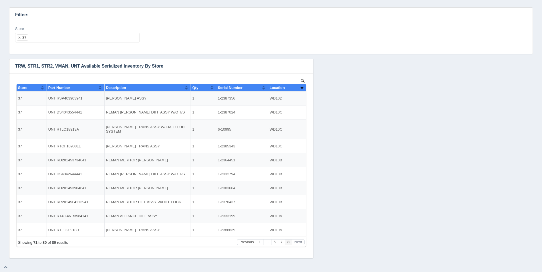
click at [65, 37] on ul "37" at bounding box center [77, 38] width 124 height 10
select select
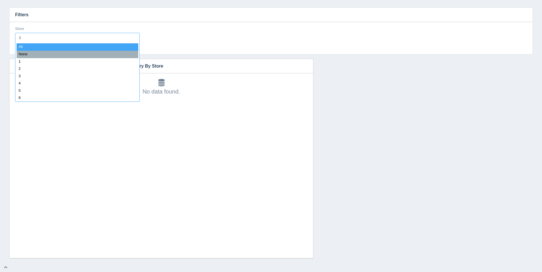
type input "38"
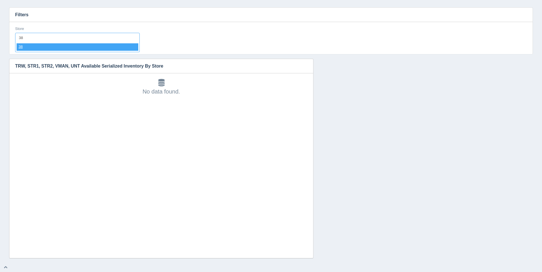
select select "38"
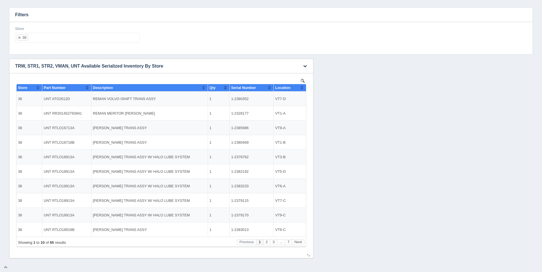
click at [305, 88] on th "Location" at bounding box center [290, 87] width 32 height 7
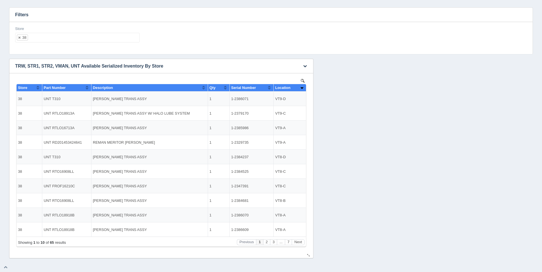
click at [305, 88] on th "Location" at bounding box center [290, 87] width 32 height 7
click at [65, 39] on ul "38" at bounding box center [77, 38] width 124 height 10
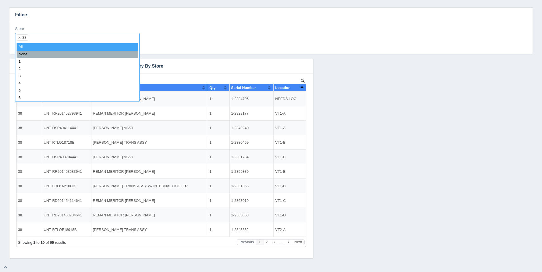
select select
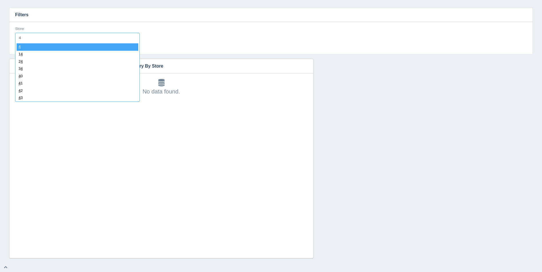
type input "40"
select select "40"
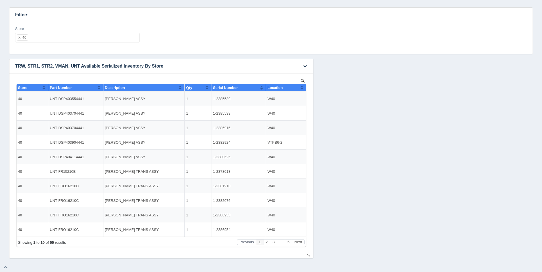
click at [304, 88] on th "Location" at bounding box center [286, 87] width 40 height 7
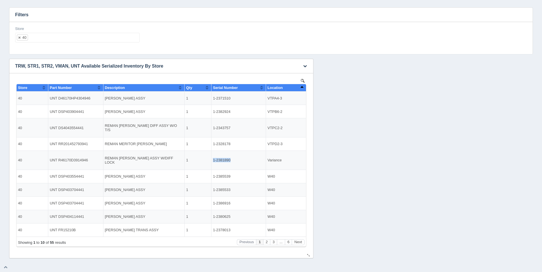
drag, startPoint x: 230, startPoint y: 156, endPoint x: 213, endPoint y: 157, distance: 17.1
click at [213, 157] on td "1-2381890" at bounding box center [238, 160] width 55 height 19
copy td "1-2381890"
click at [303, 242] on button "Next" at bounding box center [298, 243] width 13 height 6
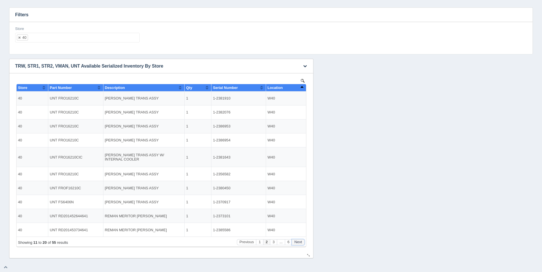
click at [303, 242] on button "Next" at bounding box center [298, 243] width 13 height 6
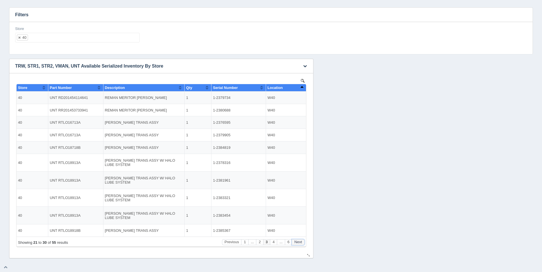
click at [303, 242] on button "Next" at bounding box center [298, 243] width 13 height 6
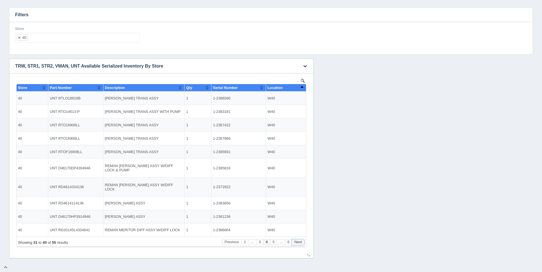
click at [303, 242] on button "Next" at bounding box center [298, 243] width 13 height 6
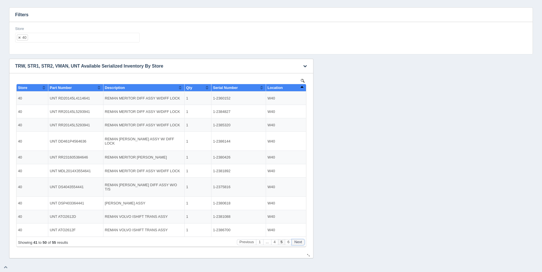
click at [303, 242] on button "Next" at bounding box center [298, 243] width 13 height 6
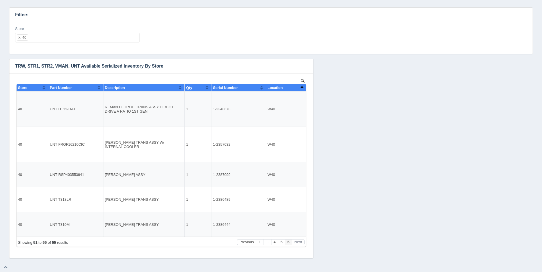
click at [82, 39] on ul "40" at bounding box center [77, 38] width 124 height 10
select select
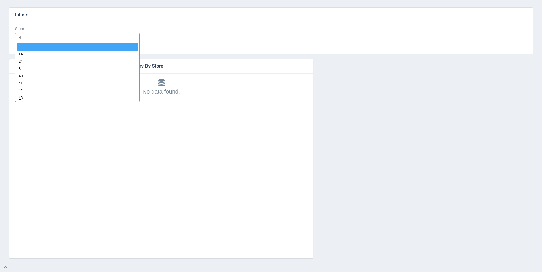
type input "41"
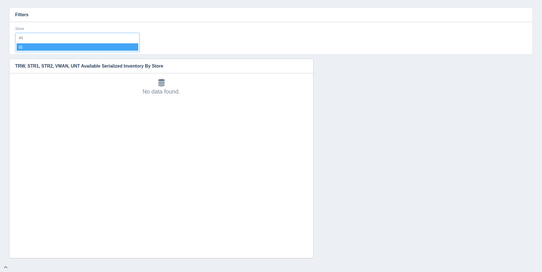
select select "41"
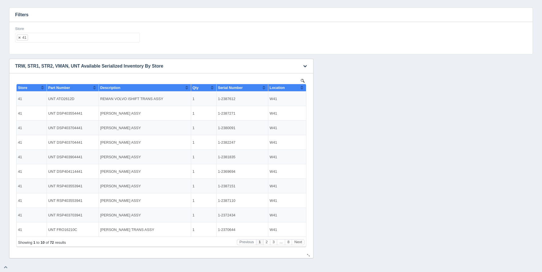
click at [304, 90] on th "Location" at bounding box center [287, 87] width 38 height 7
drag, startPoint x: 234, startPoint y: 98, endPoint x: 219, endPoint y: 98, distance: 15.7
click at [219, 98] on td "1-2386938" at bounding box center [242, 99] width 52 height 15
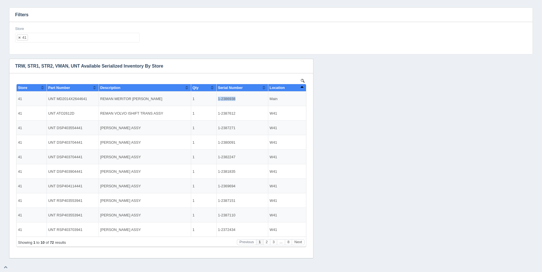
copy td "1-2386938"
click at [302, 243] on button "Next" at bounding box center [298, 243] width 13 height 6
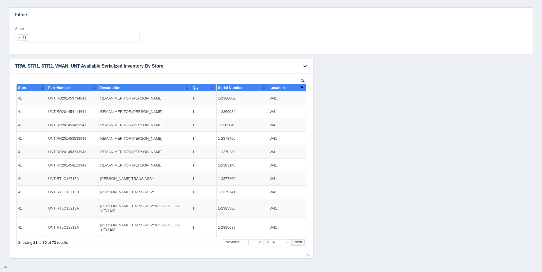
click at [302, 243] on button "Next" at bounding box center [298, 243] width 13 height 6
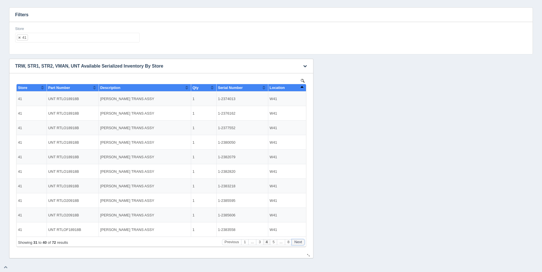
click at [302, 243] on button "Next" at bounding box center [298, 243] width 13 height 6
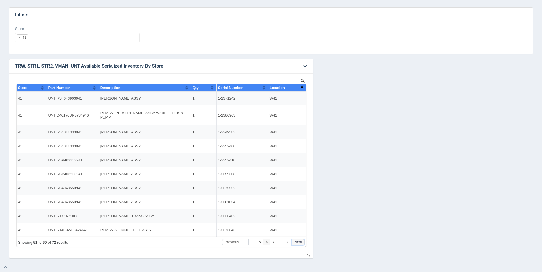
click at [302, 243] on button "Next" at bounding box center [298, 243] width 13 height 6
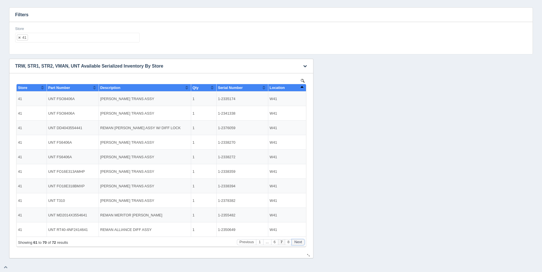
click at [302, 243] on button "Next" at bounding box center [298, 243] width 13 height 6
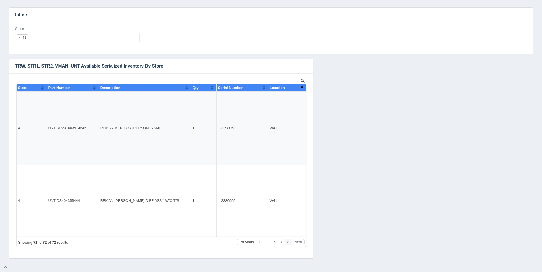
click at [61, 37] on ul "41" at bounding box center [77, 38] width 124 height 10
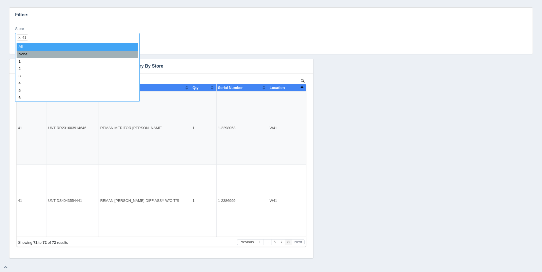
select select
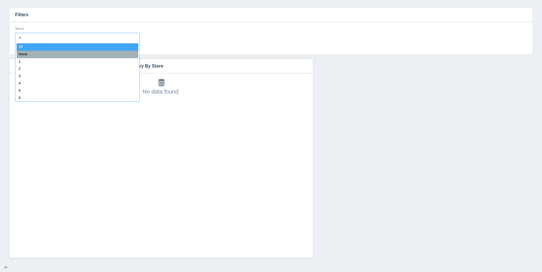
type input "42"
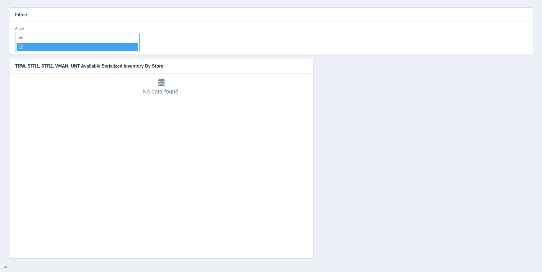
select select "42"
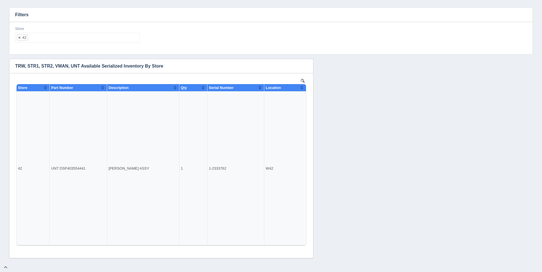
click at [61, 37] on input "text" at bounding box center [83, 37] width 111 height 9
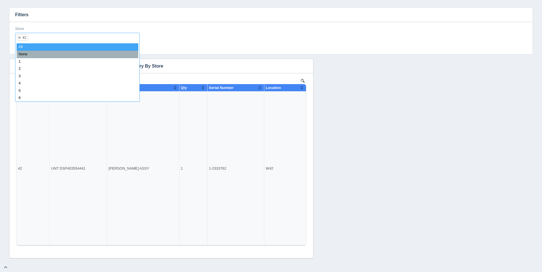
select select
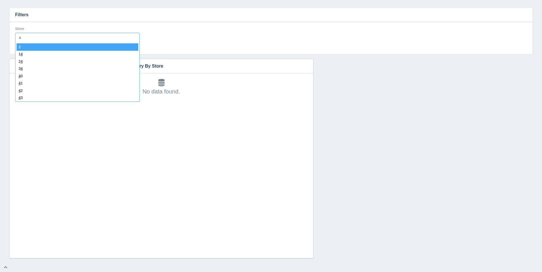
type input "43"
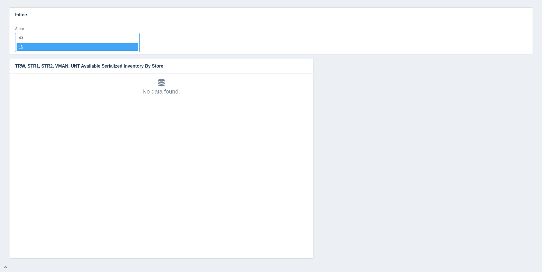
select select "43"
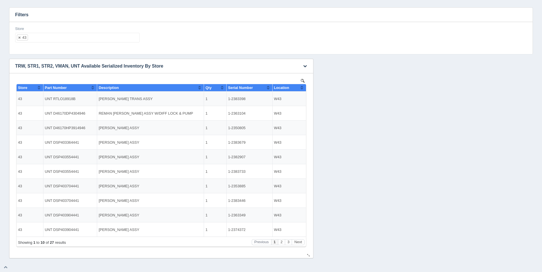
click at [302, 88] on button "Sort column ascending" at bounding box center [302, 87] width 4 height 7
click at [302, 88] on button "Sort column descending" at bounding box center [302, 87] width 4 height 7
click at [300, 241] on button "Next" at bounding box center [298, 243] width 13 height 6
click at [301, 241] on button "Next" at bounding box center [298, 243] width 13 height 6
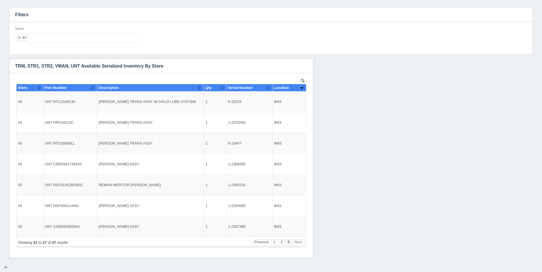
click at [105, 40] on ul "43" at bounding box center [77, 38] width 124 height 10
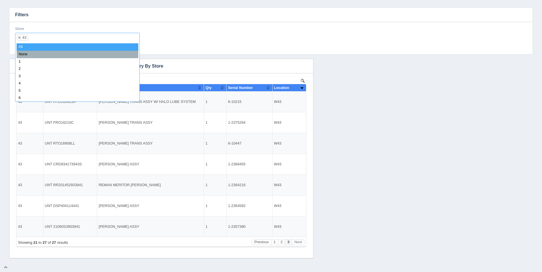
select select
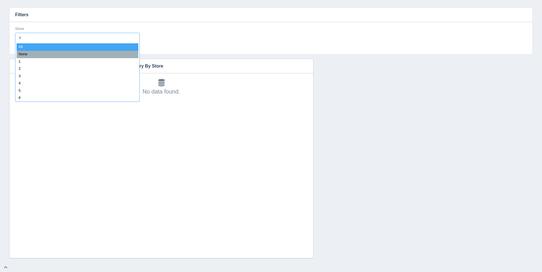
type input "44"
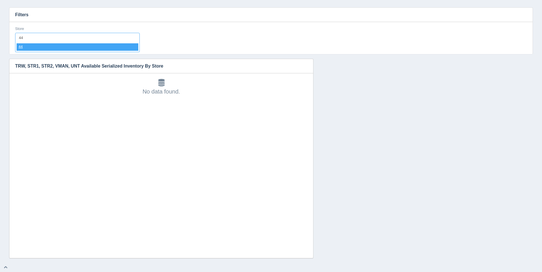
select select "44"
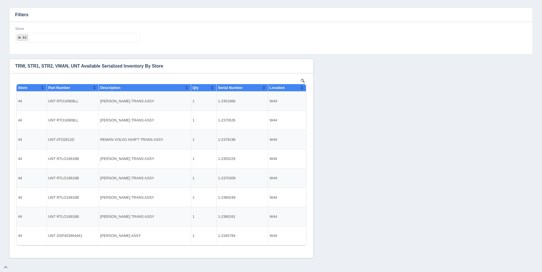
select select
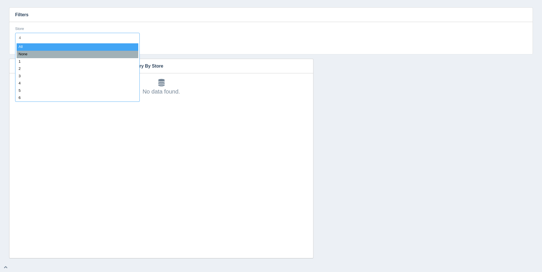
type input "45"
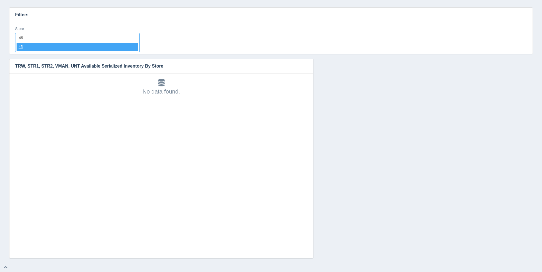
select select "45"
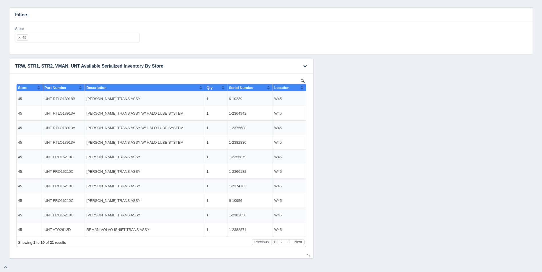
click at [303, 89] on button "Sort column ascending" at bounding box center [302, 87] width 4 height 7
click at [303, 89] on button "Sort column descending" at bounding box center [302, 87] width 4 height 7
click at [301, 245] on button "Next" at bounding box center [298, 243] width 13 height 6
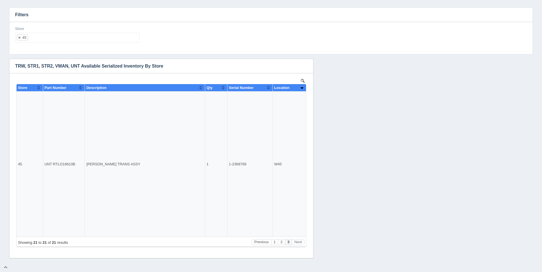
click at [67, 34] on ul "45" at bounding box center [77, 38] width 124 height 10
select select
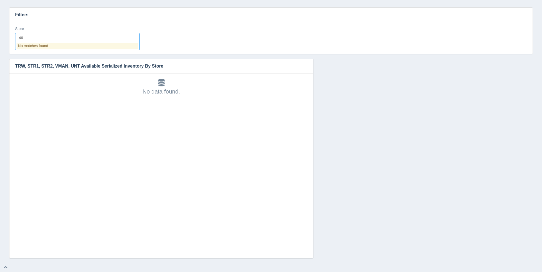
type input "4"
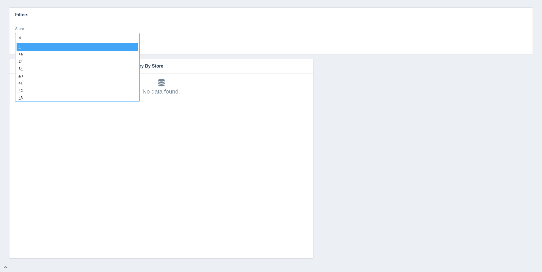
type input "47"
select select "47"
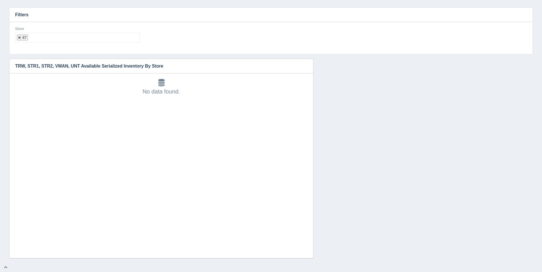
select select
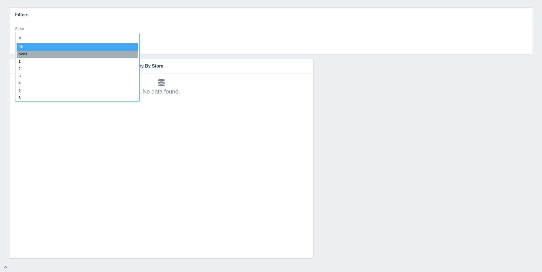
type input "48"
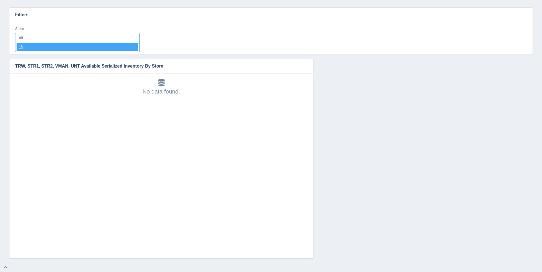
select select "48"
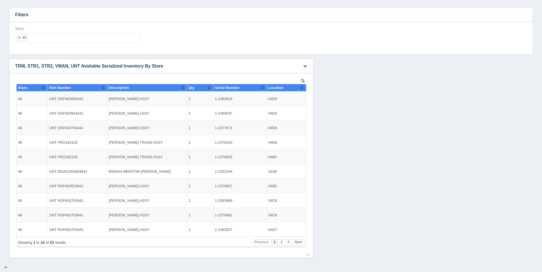
click at [300, 87] on button "Sort column ascending" at bounding box center [302, 87] width 4 height 7
click at [302, 88] on button "Sort column descending" at bounding box center [302, 87] width 4 height 7
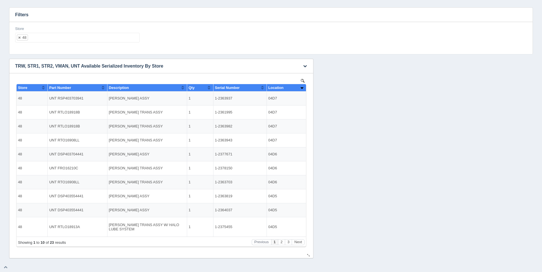
click at [302, 88] on button "Sort column ascending" at bounding box center [302, 87] width 4 height 7
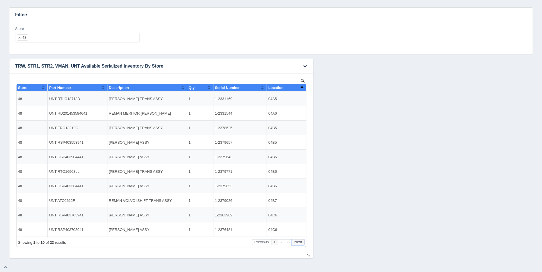
click at [300, 245] on button "Next" at bounding box center [298, 243] width 13 height 6
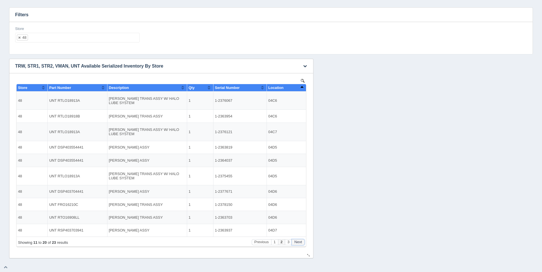
click at [300, 244] on button "Next" at bounding box center [298, 243] width 13 height 6
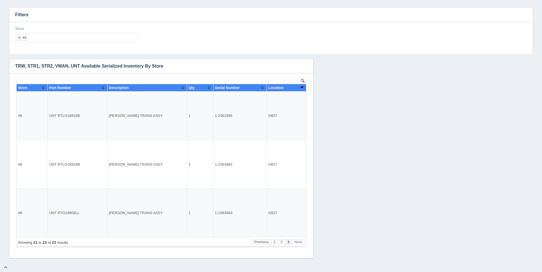
click at [97, 38] on ul "48" at bounding box center [77, 38] width 124 height 10
select select
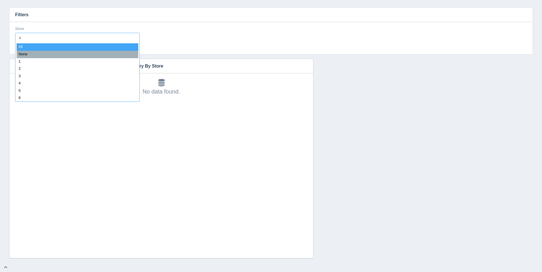
type input "49"
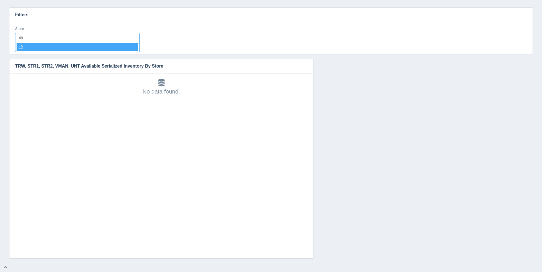
select select "49"
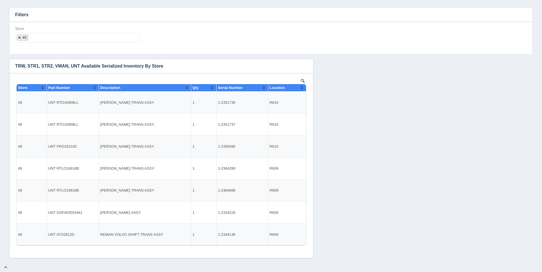
select select
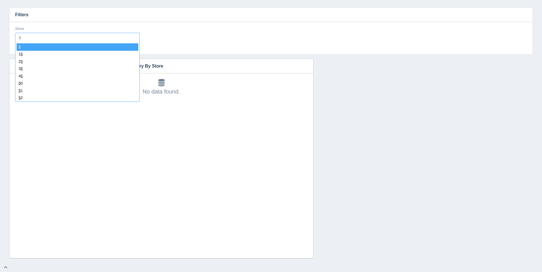
type input "50"
select select "50"
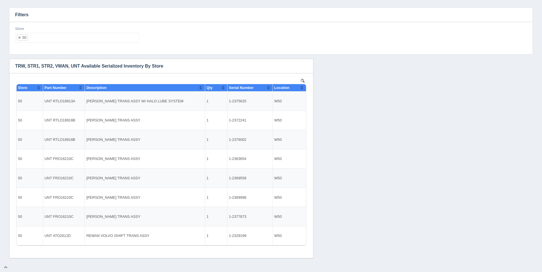
select select
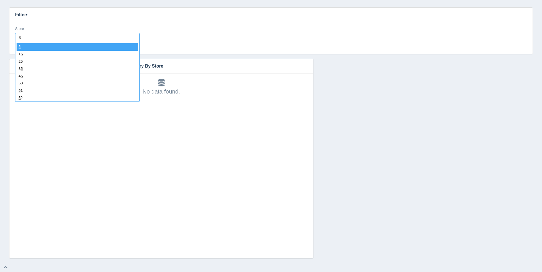
type input "51"
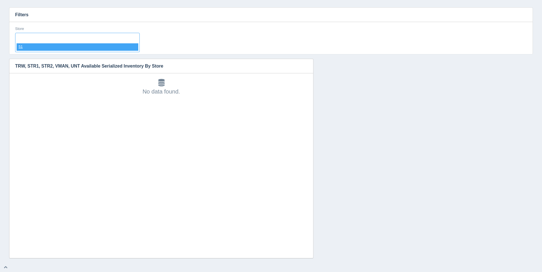
select select "51"
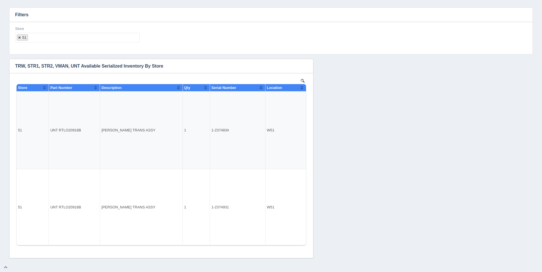
select select
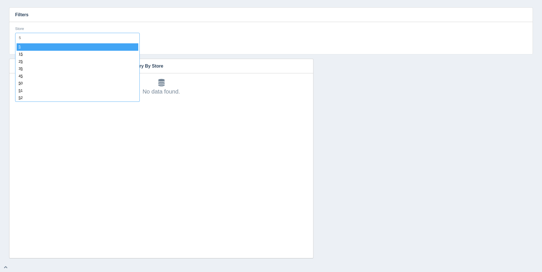
type input "52"
select select "52"
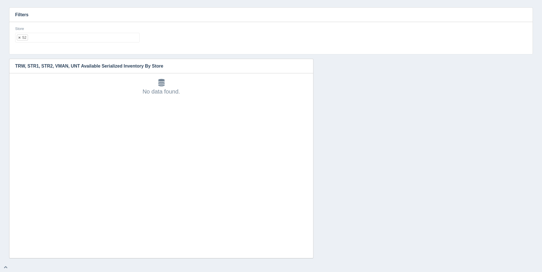
select select
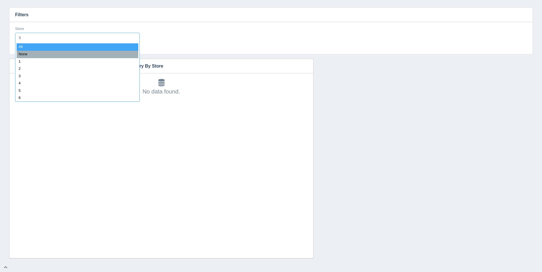
type input "53"
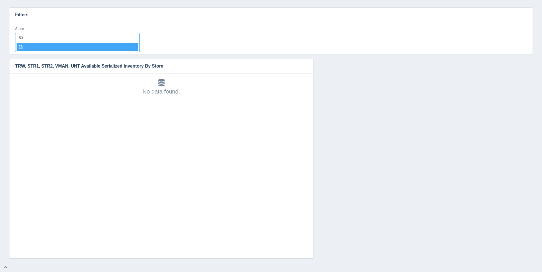
select select "53"
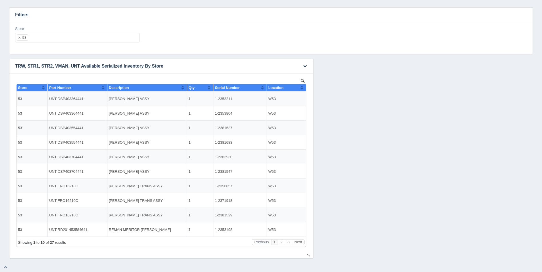
click at [302, 87] on button "Sort column ascending" at bounding box center [302, 87] width 4 height 7
click at [302, 87] on button "Sort column descending" at bounding box center [302, 87] width 4 height 7
click at [296, 241] on button "Next" at bounding box center [298, 243] width 13 height 6
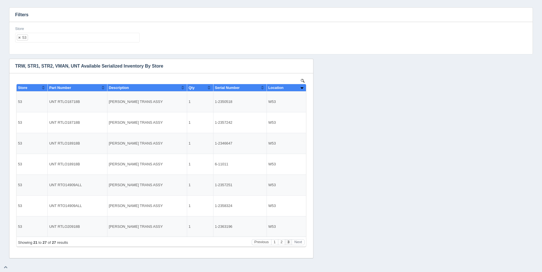
drag, startPoint x: 89, startPoint y: 32, endPoint x: 89, endPoint y: 35, distance: 2.9
click at [89, 35] on div "Store 53 All None 1 2 3 4 5 6 7 8 9 10 11 12 13 14 15 16 17 18 19 20 21 22 23 2…" at bounding box center [77, 34] width 124 height 17
click at [89, 36] on ul "53" at bounding box center [77, 38] width 124 height 10
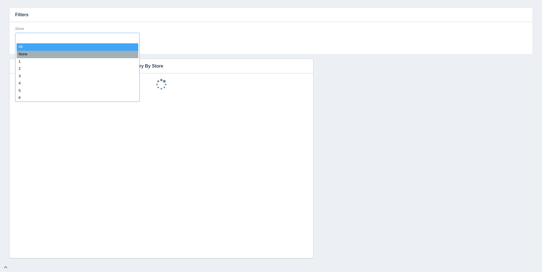
select select
type input "54"
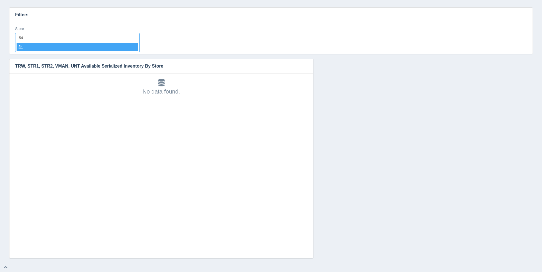
select select "54"
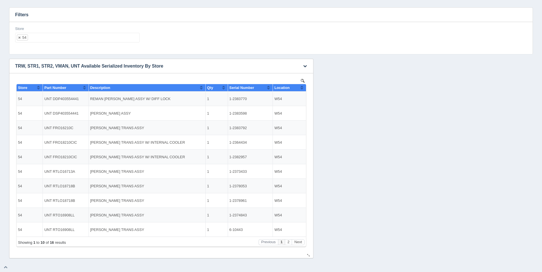
click at [303, 88] on button "Sort column ascending" at bounding box center [302, 87] width 4 height 7
click at [303, 88] on button "Sort column descending" at bounding box center [302, 87] width 4 height 7
click at [299, 242] on button "Next" at bounding box center [298, 243] width 13 height 6
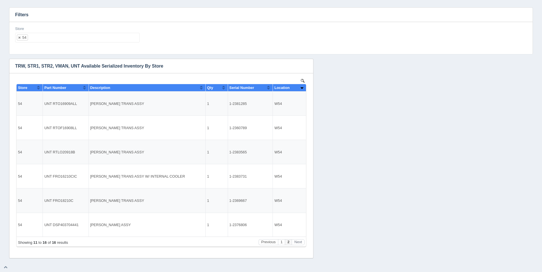
click at [82, 38] on ul "54" at bounding box center [77, 38] width 124 height 10
select select
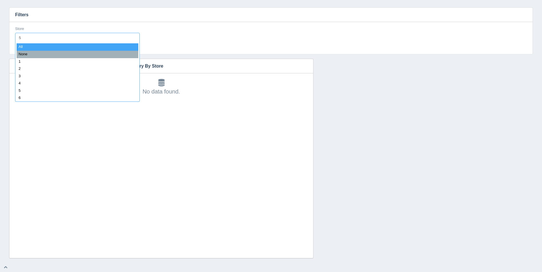
type input "55"
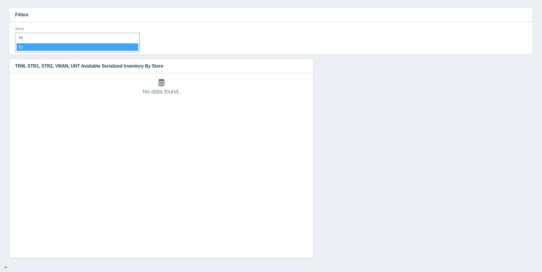
select select "55"
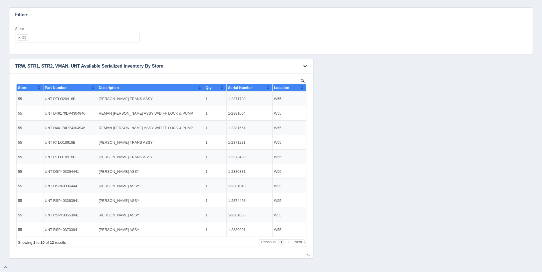
click at [303, 87] on th "Location" at bounding box center [289, 87] width 34 height 7
click at [303, 87] on button "Sort column descending" at bounding box center [302, 87] width 4 height 7
click at [300, 244] on button "Next" at bounding box center [298, 243] width 13 height 6
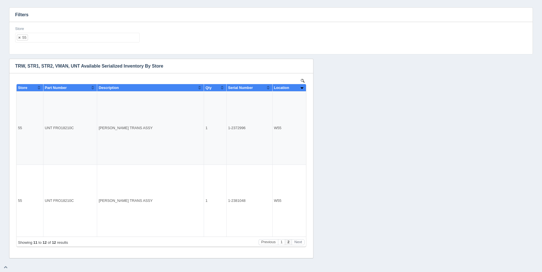
click at [63, 42] on ul "55" at bounding box center [77, 38] width 124 height 10
select select
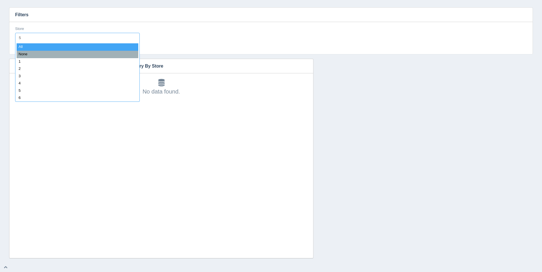
type input "56"
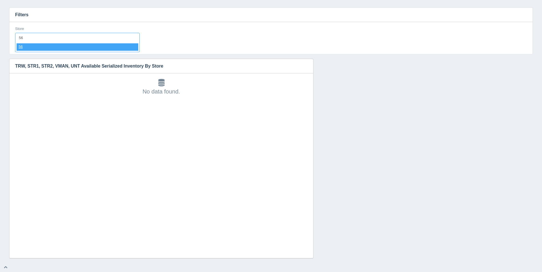
select select "56"
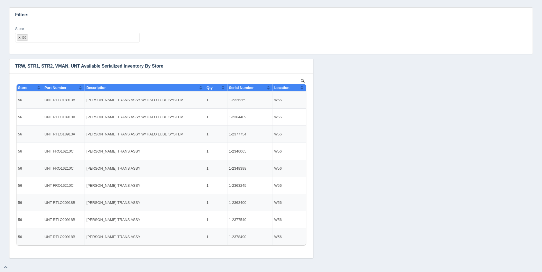
select select
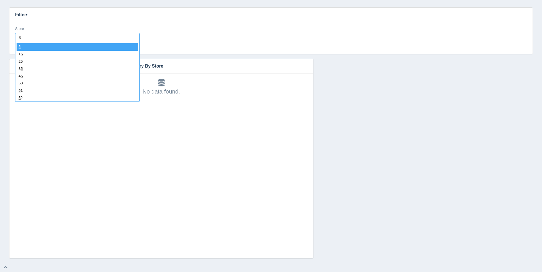
type input "57"
select select "57"
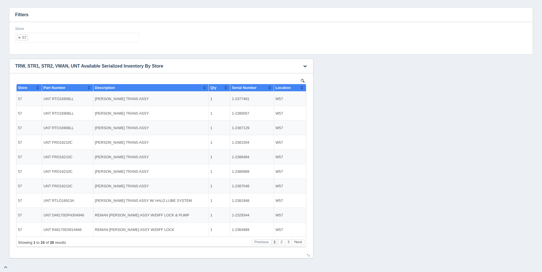
drag, startPoint x: 302, startPoint y: 87, endPoint x: 302, endPoint y: 90, distance: 3.1
click at [303, 88] on button "Sort column ascending" at bounding box center [302, 87] width 4 height 7
click at [302, 88] on button "Sort column descending" at bounding box center [302, 87] width 4 height 7
click at [302, 88] on button "Sort column ascending" at bounding box center [302, 87] width 4 height 7
click at [301, 244] on button "Next" at bounding box center [298, 243] width 13 height 6
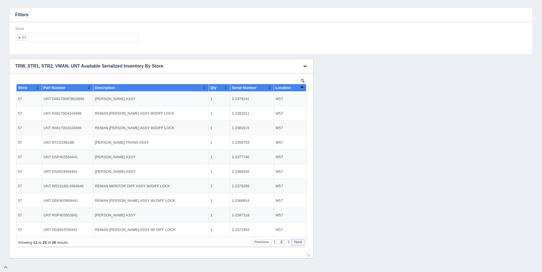
click at [301, 244] on button "Next" at bounding box center [298, 243] width 13 height 6
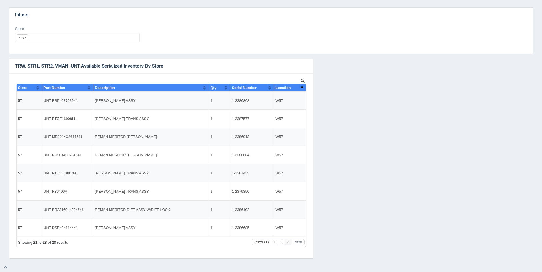
click at [73, 40] on ul "57" at bounding box center [77, 38] width 124 height 10
select select
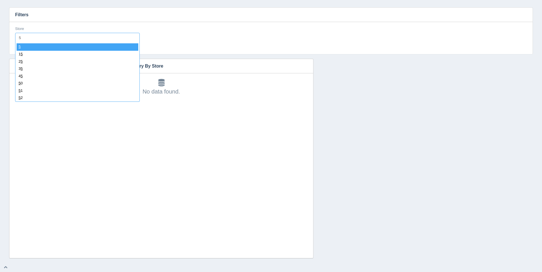
type input "58"
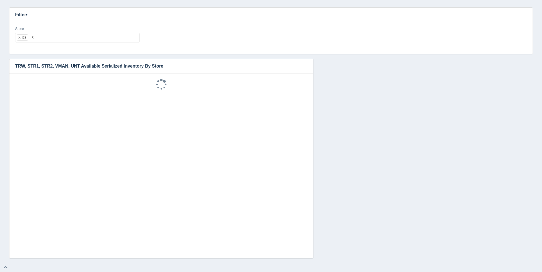
select select "58"
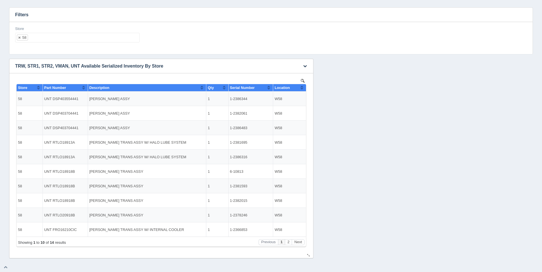
click at [290, 89] on span "Location" at bounding box center [281, 88] width 15 height 4
click at [301, 89] on button "Sort column descending" at bounding box center [302, 87] width 4 height 7
click at [302, 89] on button "Sort column descending" at bounding box center [302, 87] width 4 height 7
click at [298, 241] on button "Next" at bounding box center [298, 243] width 13 height 6
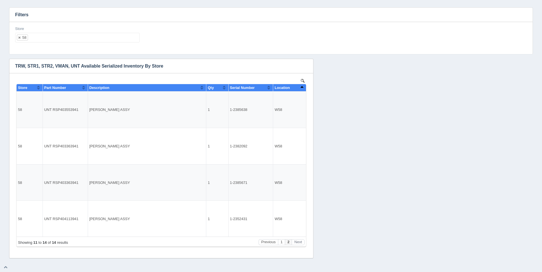
click at [58, 32] on div "Store 58 All None 1 2 3 4 5 6 7 8 9 10 11 12 13 14 15 16 17 18 19 20 21 22 23 2…" at bounding box center [77, 34] width 124 height 17
click at [60, 36] on ul "58" at bounding box center [77, 38] width 124 height 10
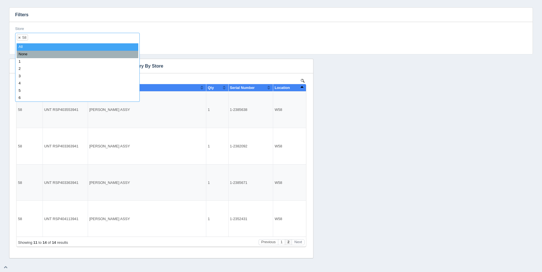
select select
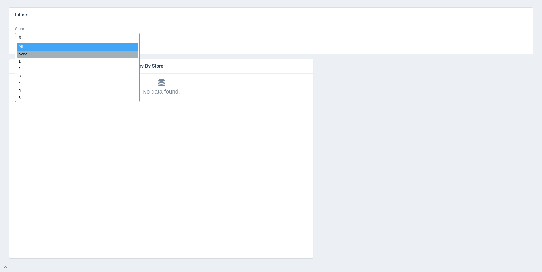
type input "59"
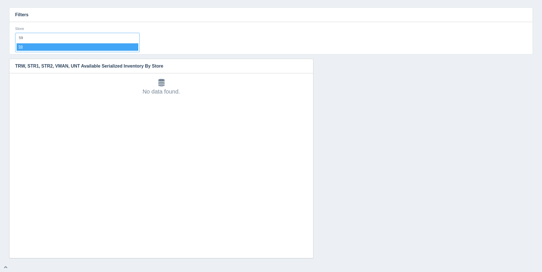
select select "59"
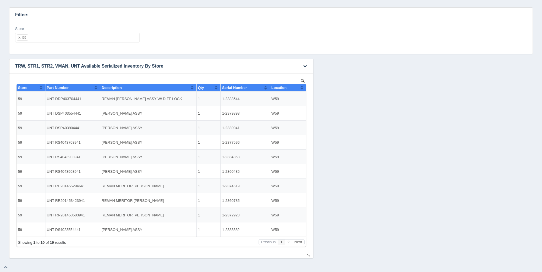
click at [304, 88] on th "Location" at bounding box center [288, 87] width 36 height 7
drag, startPoint x: 298, startPoint y: 243, endPoint x: 290, endPoint y: 242, distance: 8.4
click at [298, 244] on button "Next" at bounding box center [298, 243] width 13 height 6
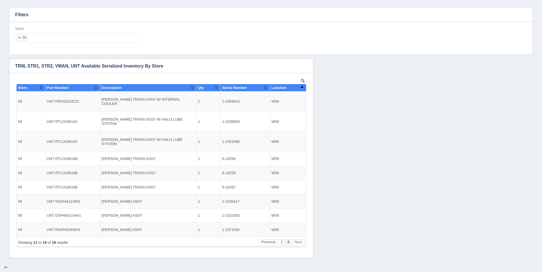
click at [67, 37] on ul "59" at bounding box center [77, 38] width 124 height 10
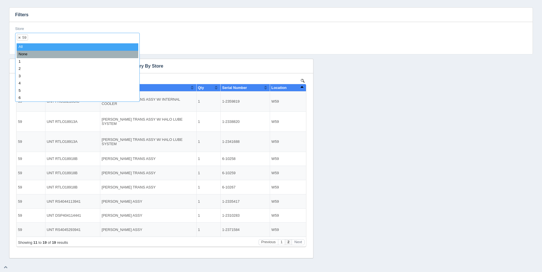
select select
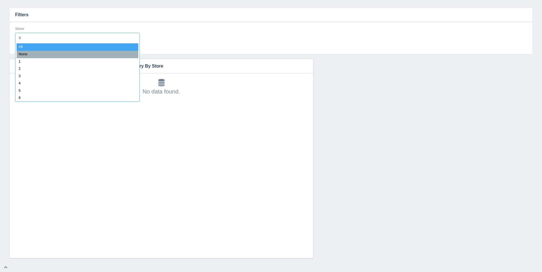
type input "60"
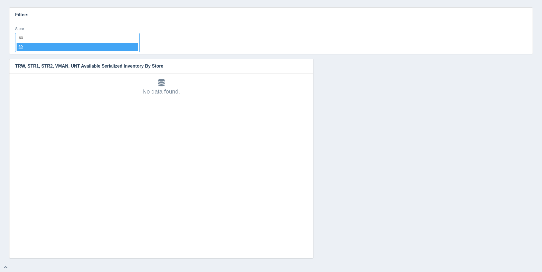
select select "60"
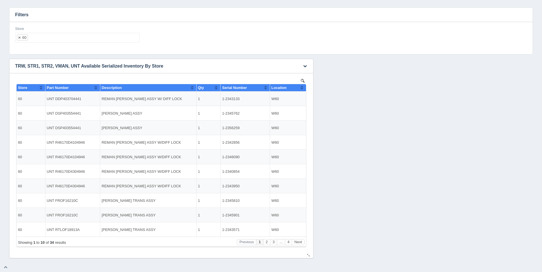
click at [302, 88] on button "Sort column ascending" at bounding box center [302, 87] width 4 height 7
click at [302, 88] on button "Sort column descending" at bounding box center [302, 87] width 4 height 7
click at [296, 244] on button "Next" at bounding box center [298, 243] width 13 height 6
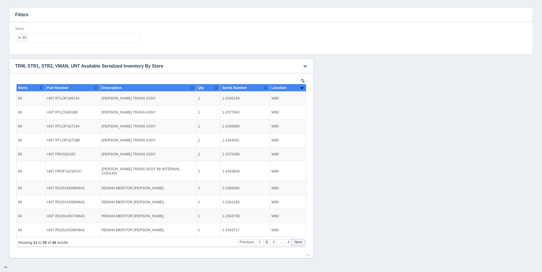
click at [297, 244] on button "Next" at bounding box center [298, 243] width 13 height 6
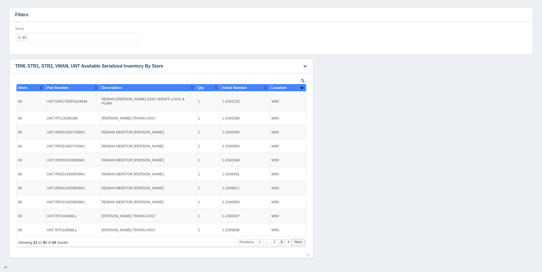
click at [297, 244] on button "Next" at bounding box center [298, 243] width 13 height 6
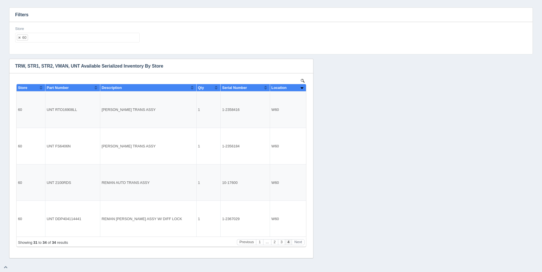
click at [41, 39] on ul "60" at bounding box center [77, 38] width 124 height 10
select select
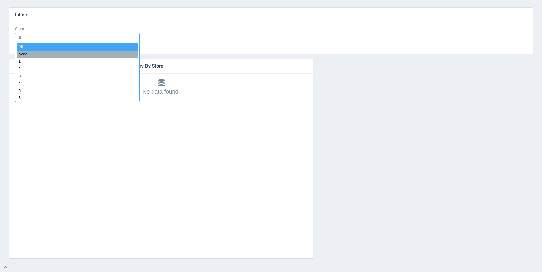
type input "61"
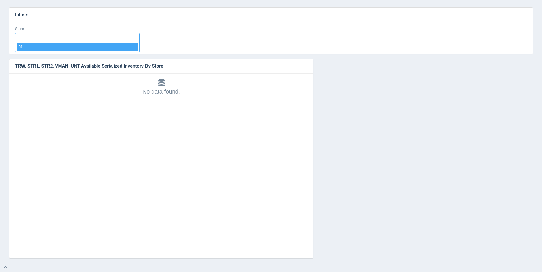
select select "61"
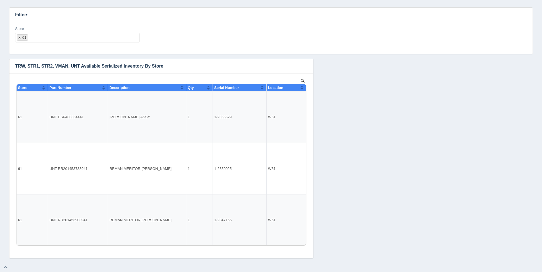
select select
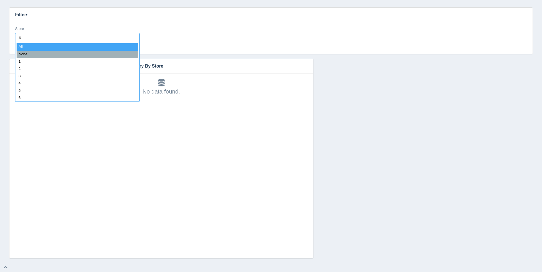
type input "62"
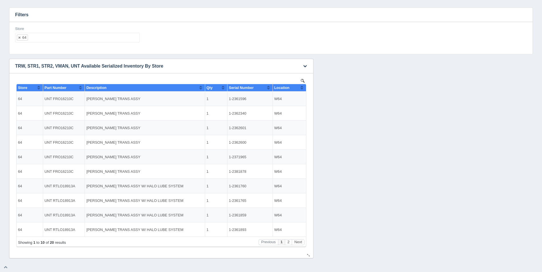
click at [302, 87] on button "Sort column ascending" at bounding box center [302, 87] width 4 height 7
click at [302, 87] on button "Sort column descending" at bounding box center [302, 87] width 4 height 7
click at [300, 88] on button "Sort column ascending" at bounding box center [302, 87] width 4 height 7
click at [299, 242] on button "Next" at bounding box center [298, 243] width 13 height 6
drag, startPoint x: 87, startPoint y: 33, endPoint x: 86, endPoint y: 38, distance: 4.7
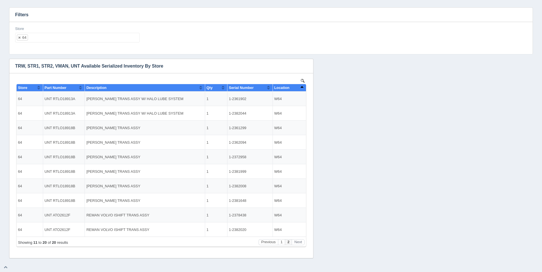
click at [87, 35] on ul "64" at bounding box center [77, 38] width 124 height 10
click at [86, 38] on ul "64" at bounding box center [77, 38] width 124 height 10
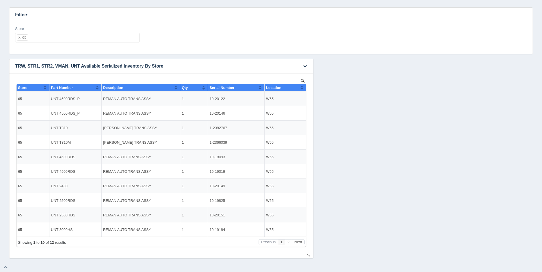
click at [302, 89] on button "Sort column ascending" at bounding box center [302, 87] width 4 height 7
drag, startPoint x: 302, startPoint y: 89, endPoint x: 324, endPoint y: 183, distance: 96.6
click at [302, 89] on button "Sort column descending" at bounding box center [302, 87] width 4 height 7
click at [299, 243] on button "Next" at bounding box center [298, 243] width 13 height 6
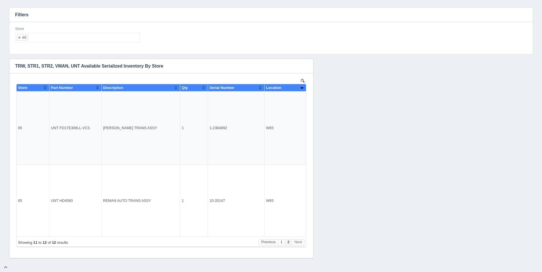
drag, startPoint x: 43, startPoint y: 29, endPoint x: 43, endPoint y: 37, distance: 7.1
click at [43, 31] on div "Store 65 All None 1 2 3 4 5 6 7 8 9 10 11 12 13 14 15 16 17 18 19 20 21 22 23 2…" at bounding box center [77, 34] width 124 height 17
click at [43, 37] on ul "65" at bounding box center [77, 38] width 124 height 10
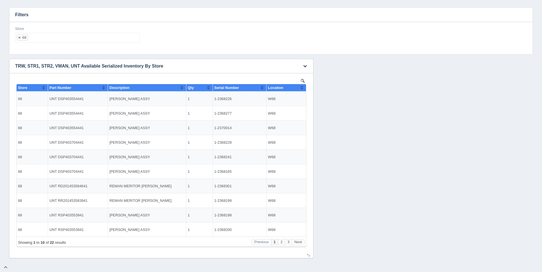
click at [303, 89] on button "Sort column ascending" at bounding box center [302, 87] width 4 height 7
click at [303, 89] on button "Sort column descending" at bounding box center [302, 87] width 4 height 7
click at [301, 242] on button "Next" at bounding box center [298, 243] width 13 height 6
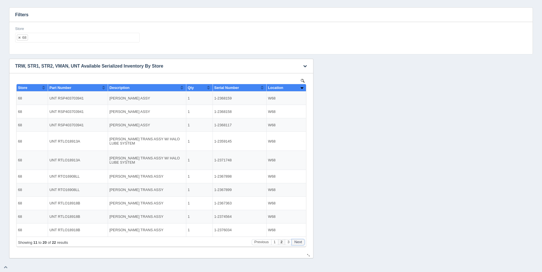
click at [301, 242] on button "Next" at bounding box center [298, 243] width 13 height 6
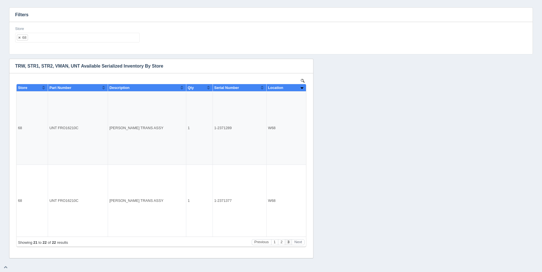
click at [74, 40] on ul "68" at bounding box center [77, 38] width 124 height 10
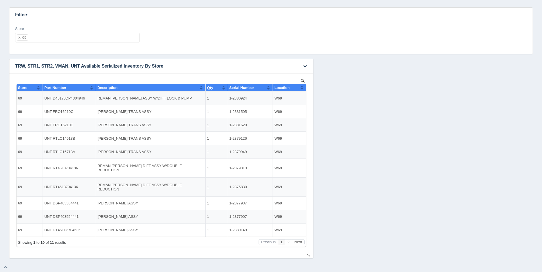
click at [302, 89] on button "Sort column ascending" at bounding box center [302, 87] width 4 height 7
click at [302, 89] on button "Sort column descending" at bounding box center [302, 87] width 4 height 7
click at [298, 243] on button "Next" at bounding box center [298, 243] width 13 height 6
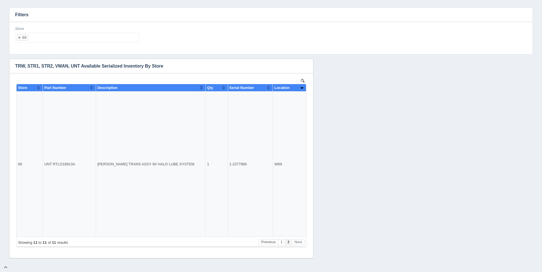
click at [67, 40] on ul "69" at bounding box center [77, 38] width 124 height 10
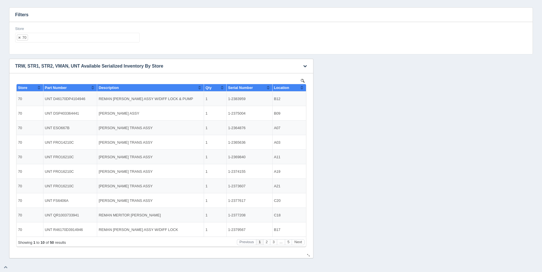
click at [303, 88] on button "Sort column ascending" at bounding box center [302, 87] width 4 height 7
click at [303, 88] on button "Sort column descending" at bounding box center [302, 87] width 4 height 7
click at [303, 88] on button "Sort column ascending" at bounding box center [302, 87] width 4 height 7
click at [301, 240] on button "Next" at bounding box center [298, 243] width 13 height 6
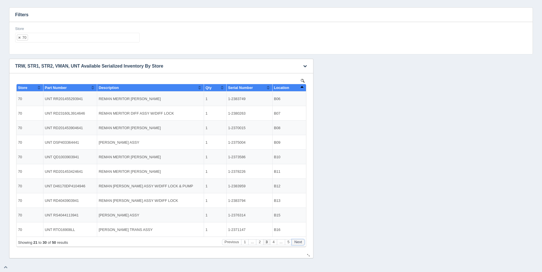
click at [302, 240] on button "Next" at bounding box center [298, 243] width 13 height 6
click at [66, 39] on ul "70" at bounding box center [77, 38] width 124 height 10
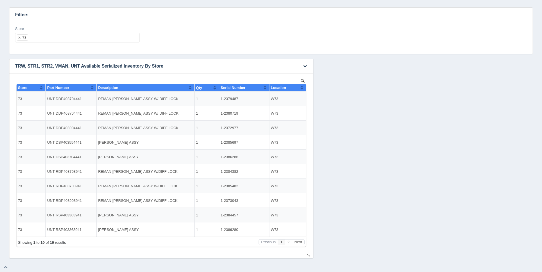
click at [303, 87] on button "Sort column ascending" at bounding box center [302, 87] width 4 height 7
click at [303, 87] on button "Sort column descending" at bounding box center [302, 87] width 4 height 7
click at [298, 240] on button "Next" at bounding box center [298, 243] width 13 height 6
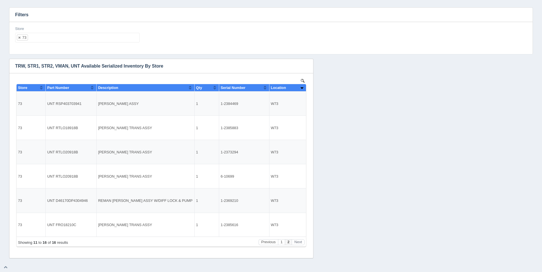
click at [78, 39] on ul "73" at bounding box center [77, 38] width 124 height 10
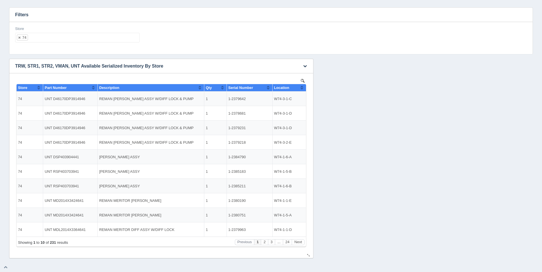
click at [306, 87] on th "Location" at bounding box center [289, 87] width 34 height 7
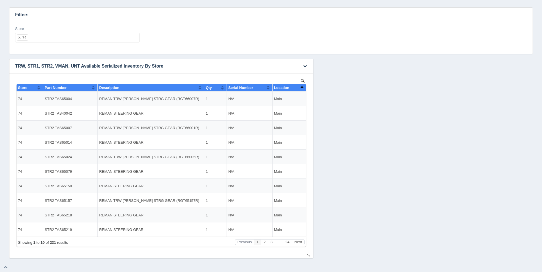
click at [306, 87] on th "Location" at bounding box center [289, 87] width 34 height 7
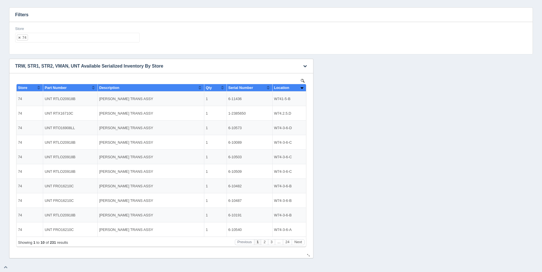
click at [306, 87] on th "Location" at bounding box center [289, 87] width 34 height 7
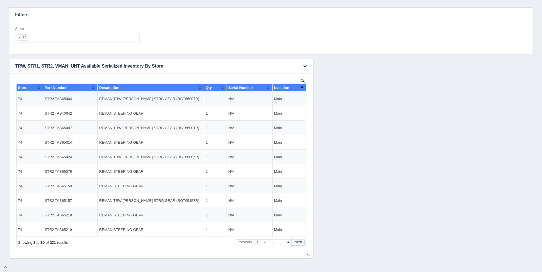
click at [297, 242] on button "Next" at bounding box center [298, 243] width 13 height 6
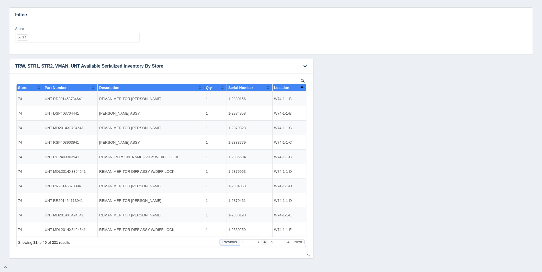
click at [229, 243] on button "Previous" at bounding box center [229, 243] width 19 height 6
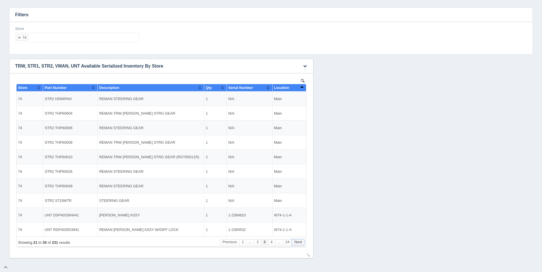
click at [301, 242] on button "Next" at bounding box center [298, 243] width 13 height 6
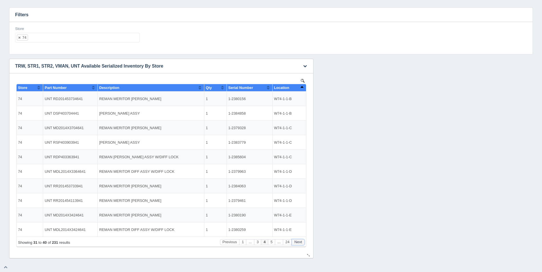
click at [300, 242] on button "Next" at bounding box center [298, 243] width 13 height 6
click at [300, 243] on button "Next" at bounding box center [298, 243] width 13 height 6
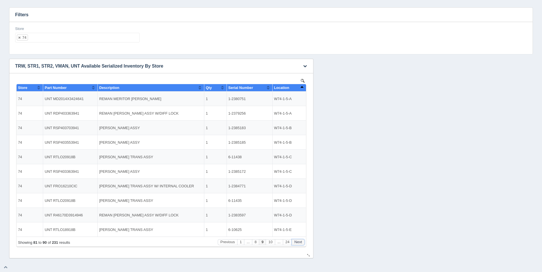
click at [300, 243] on button "Next" at bounding box center [298, 243] width 13 height 6
click at [300, 242] on button "Next" at bounding box center [298, 243] width 13 height 6
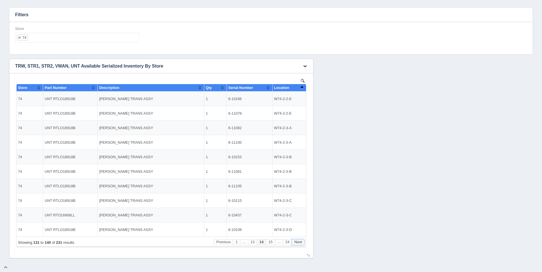
click at [300, 242] on button "Next" at bounding box center [298, 243] width 13 height 6
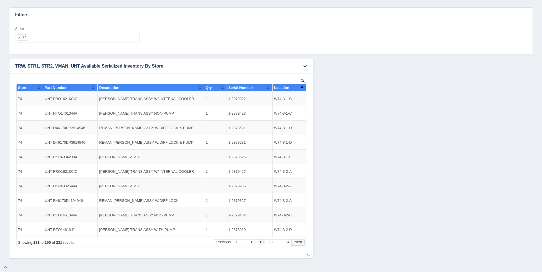
click at [300, 242] on button "Next" at bounding box center [298, 243] width 13 height 6
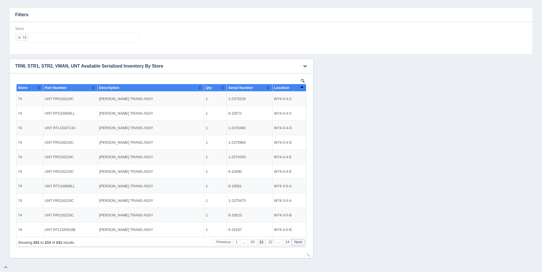
click at [300, 242] on button "Next" at bounding box center [298, 243] width 13 height 6
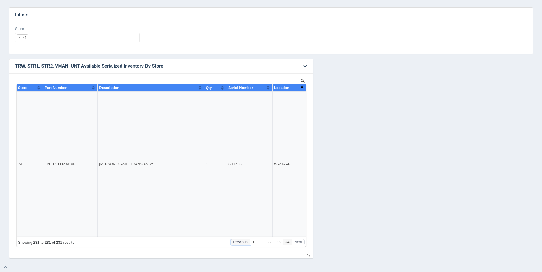
click at [239, 241] on button "Previous" at bounding box center [239, 243] width 19 height 6
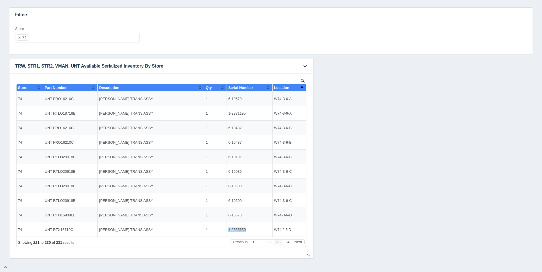
drag, startPoint x: 245, startPoint y: 229, endPoint x: 224, endPoint y: 231, distance: 20.6
click at [224, 231] on tr "74 UNT RTX16710C [PERSON_NAME] TRANS ASSY 1 1-2385650 W74.2.5.D" at bounding box center [161, 230] width 289 height 14
copy tr "1-2385650"
click at [299, 242] on button "Next" at bounding box center [298, 243] width 13 height 6
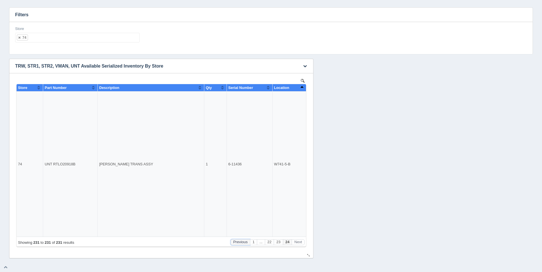
click at [244, 242] on button "Previous" at bounding box center [239, 243] width 19 height 6
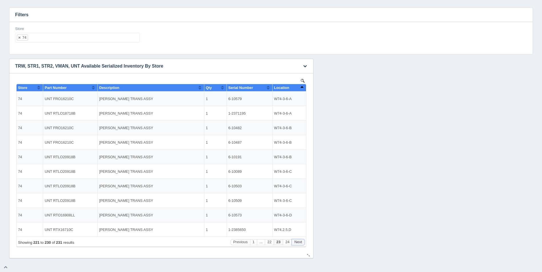
click at [299, 244] on button "Next" at bounding box center [298, 243] width 13 height 6
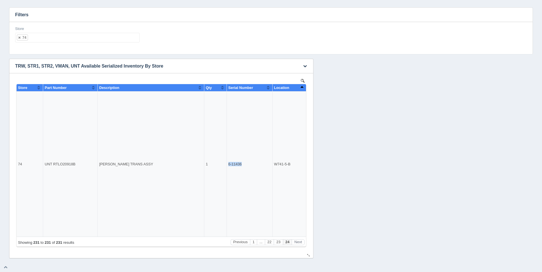
drag, startPoint x: 241, startPoint y: 165, endPoint x: 229, endPoint y: 166, distance: 12.3
click at [229, 166] on td "6-11436" at bounding box center [249, 165] width 46 height 146
copy td "6-11436"
click at [70, 38] on ul "74" at bounding box center [77, 38] width 124 height 10
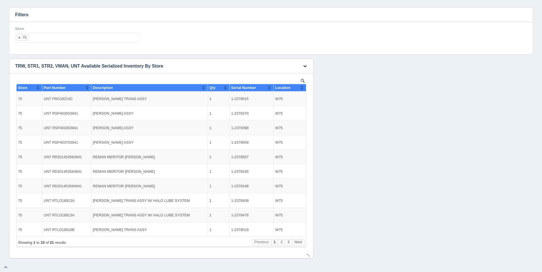
click at [302, 86] on button "Sort column ascending" at bounding box center [302, 87] width 4 height 7
click at [303, 87] on button "Sort column descending" at bounding box center [302, 87] width 4 height 7
click at [299, 240] on button "Next" at bounding box center [298, 243] width 13 height 6
